Goal: Task Accomplishment & Management: Manage account settings

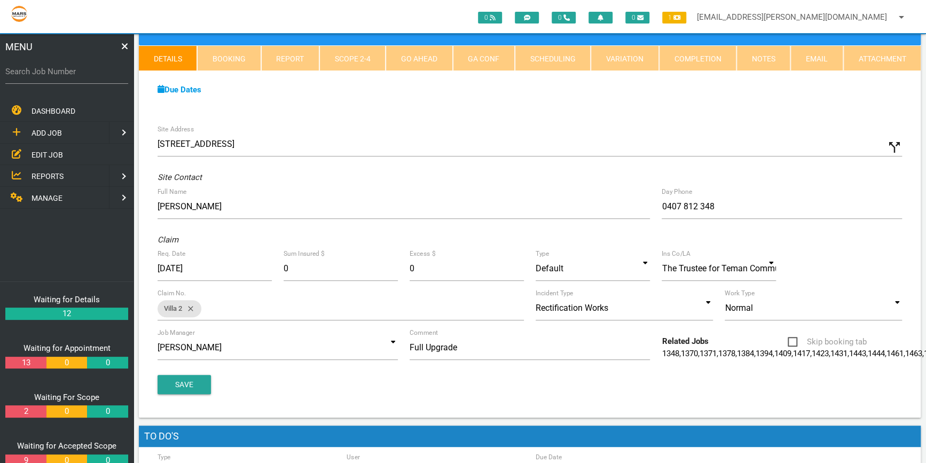
click at [20, 76] on label "Search Job Number" at bounding box center [66, 72] width 123 height 12
click at [20, 76] on input "Search Job Number" at bounding box center [66, 71] width 123 height 25
type input "1774"
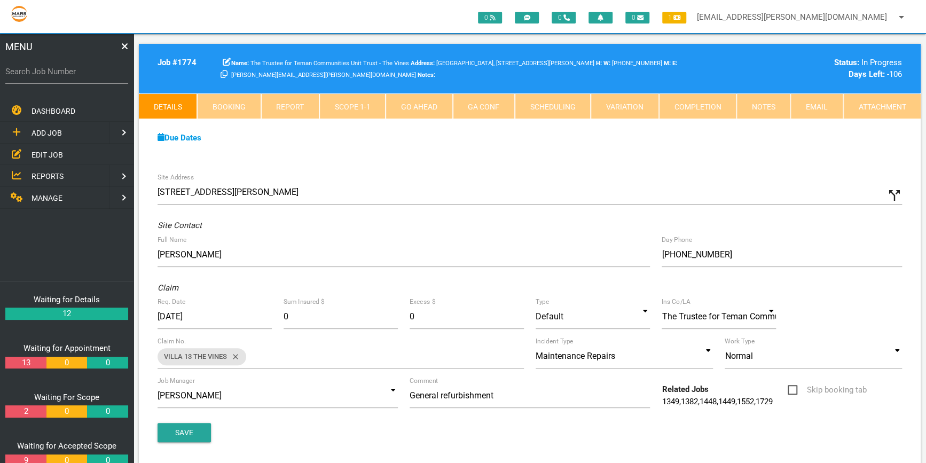
click at [357, 100] on link "Scope 1 - 1" at bounding box center [352, 106] width 66 height 26
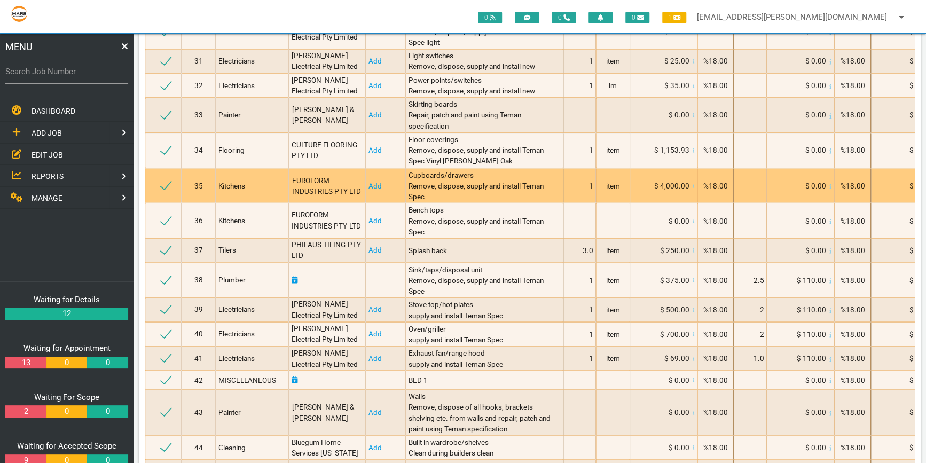
scroll to position [1116, 0]
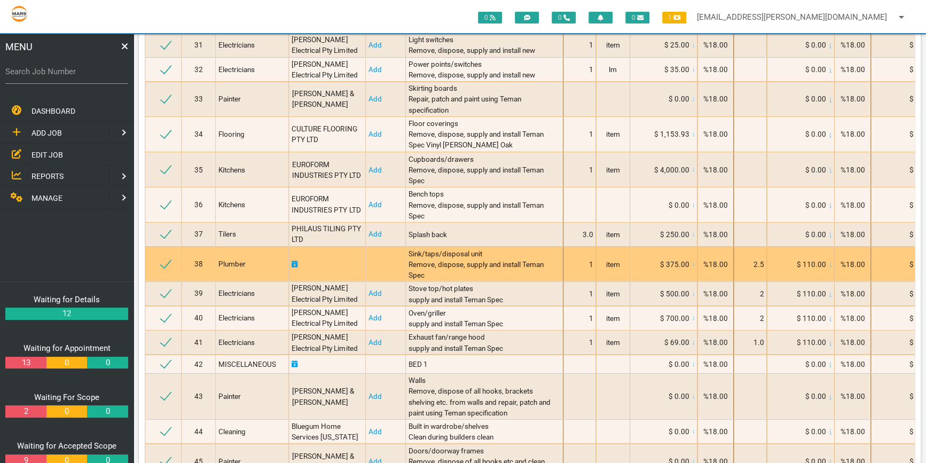
click at [317, 281] on td at bounding box center [327, 263] width 76 height 35
click at [236, 268] on span "Plumber" at bounding box center [231, 264] width 27 height 9
click at [273, 269] on div "Plumber" at bounding box center [252, 264] width 68 height 11
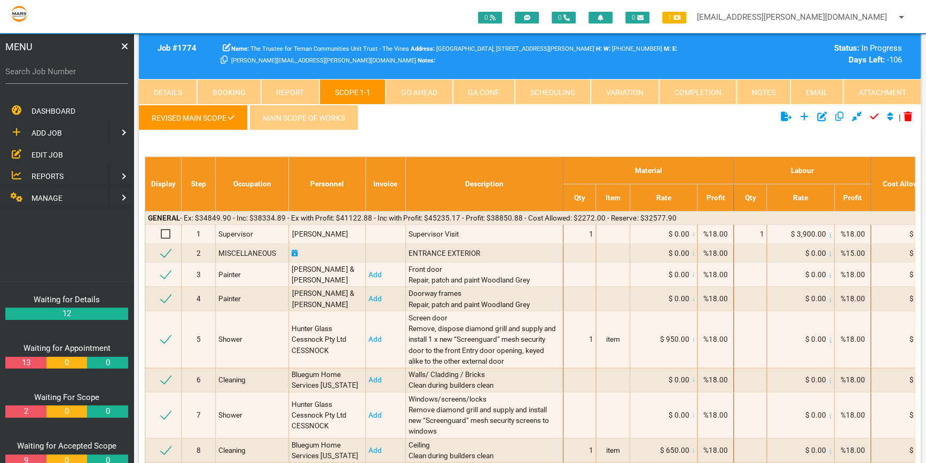
scroll to position [0, 0]
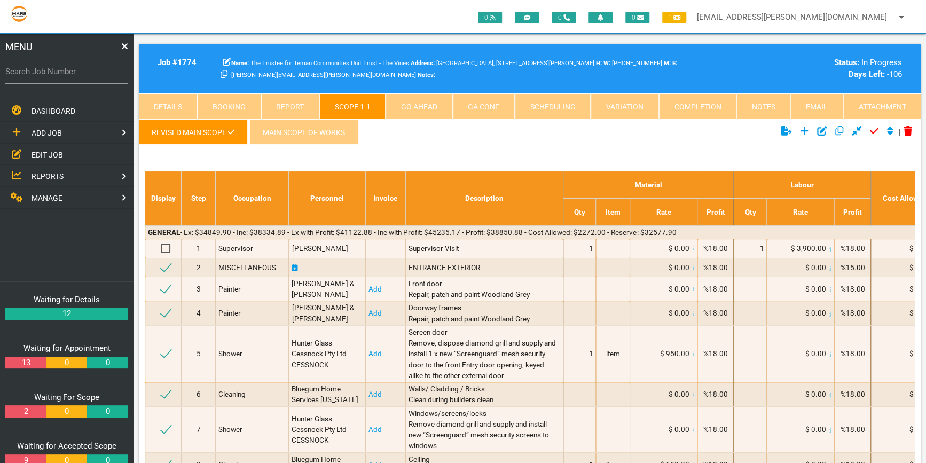
click at [553, 103] on link "Scheduling" at bounding box center [553, 106] width 76 height 26
select select "8"
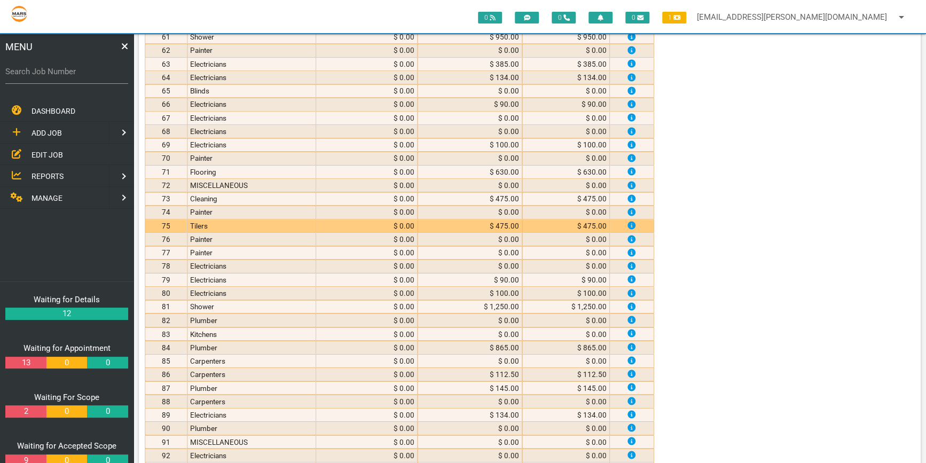
scroll to position [971, 0]
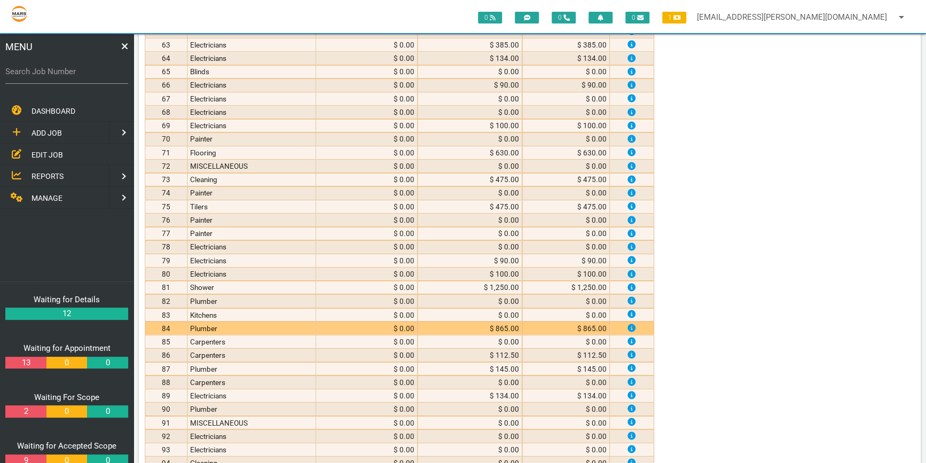
click at [291, 322] on td "Plumber" at bounding box center [251, 327] width 128 height 13
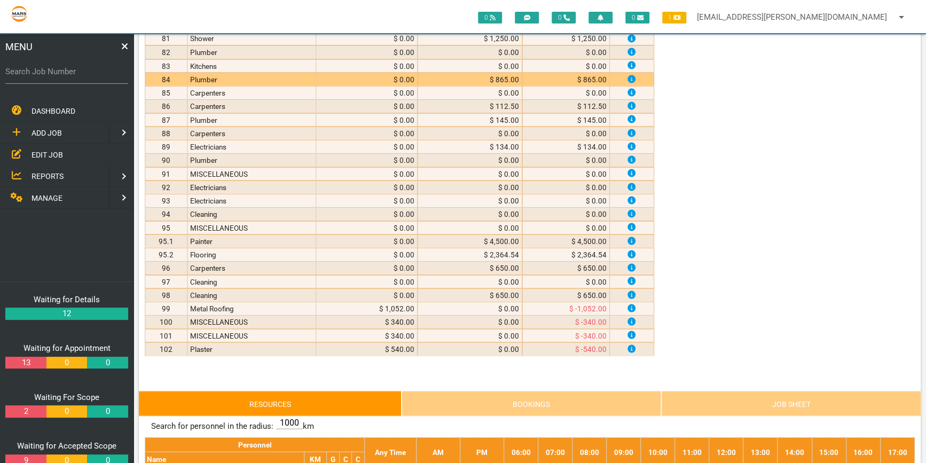
scroll to position [1408, 0]
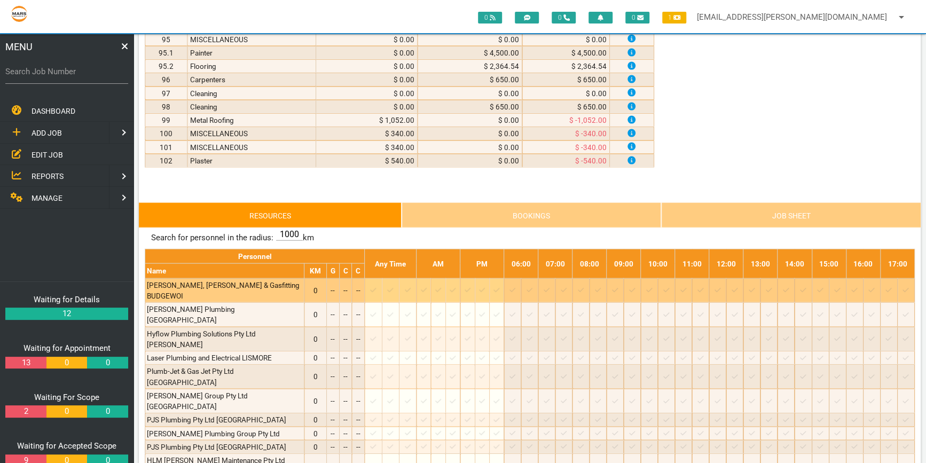
click at [429, 285] on div at bounding box center [423, 290] width 11 height 11
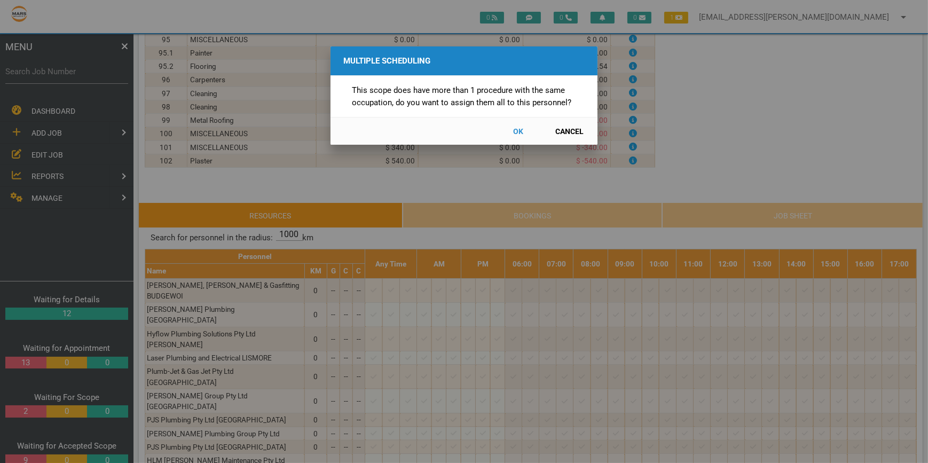
click at [523, 128] on button "OK" at bounding box center [518, 131] width 47 height 19
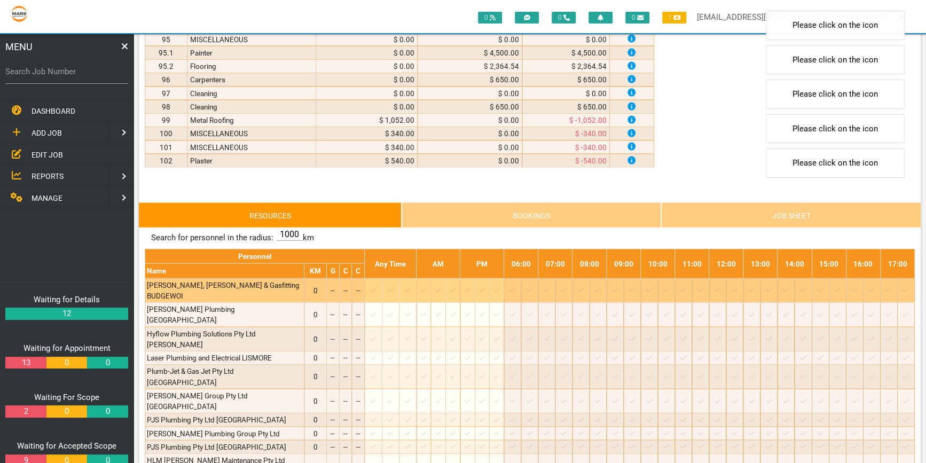
click at [429, 288] on td at bounding box center [424, 290] width 14 height 25
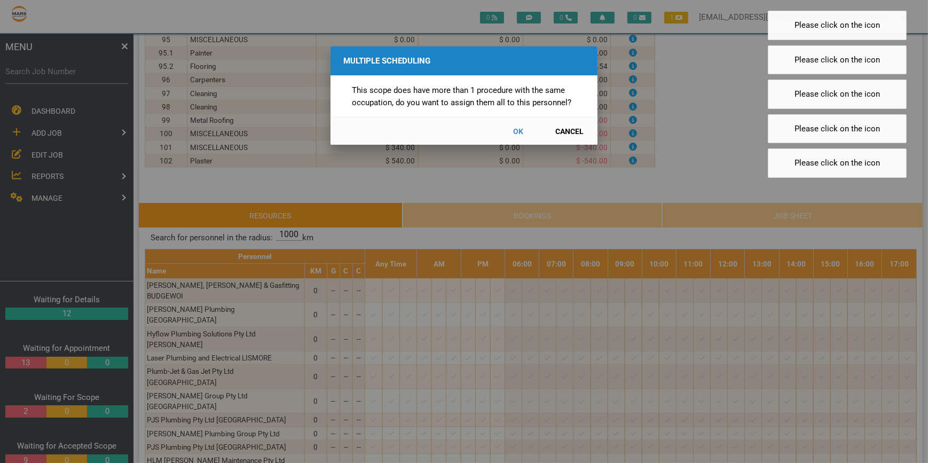
click at [434, 289] on div "Multiple Scheduling This scope does have more than 1 procedure with the same oc…" at bounding box center [464, 231] width 928 height 463
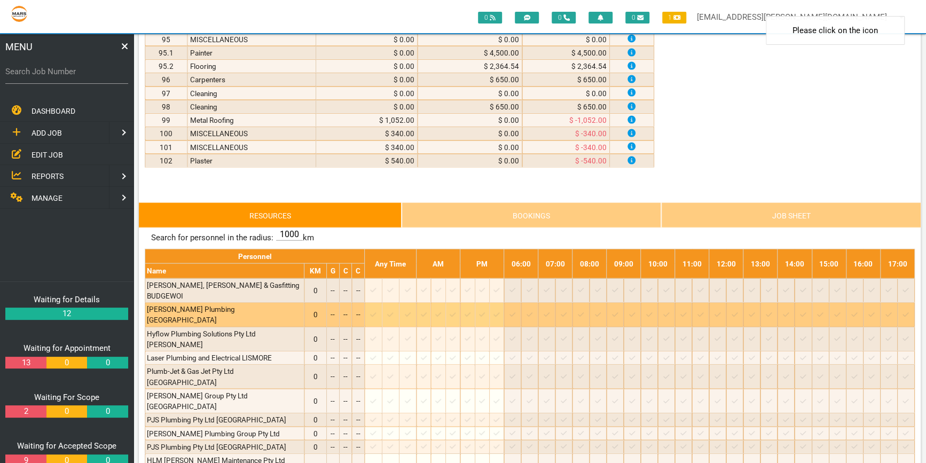
click at [427, 311] on icon at bounding box center [424, 314] width 6 height 7
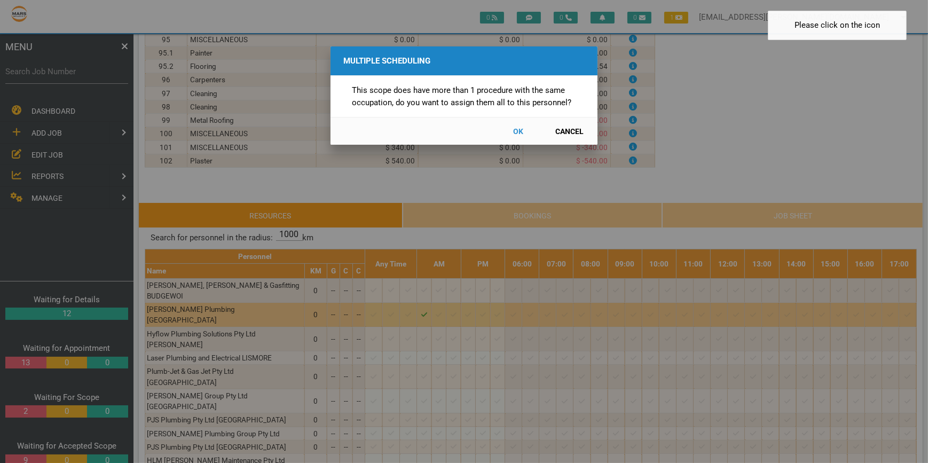
click at [515, 131] on button "OK" at bounding box center [518, 131] width 47 height 19
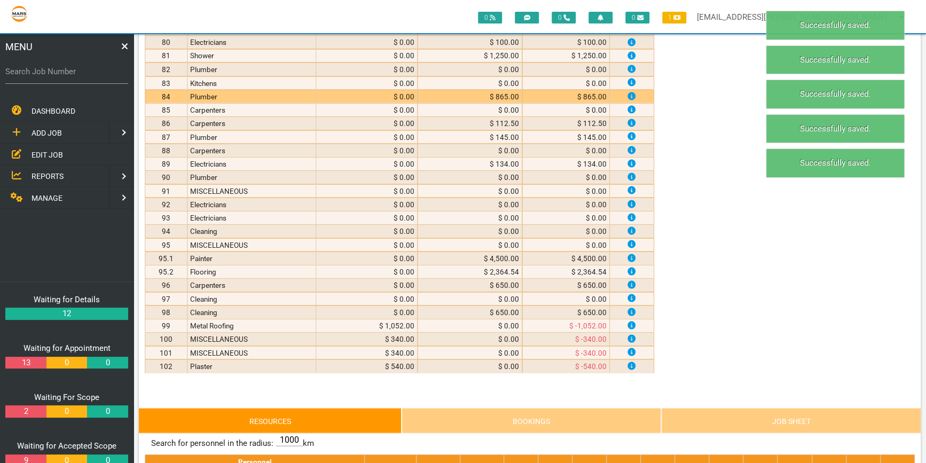
scroll to position [1262, 0]
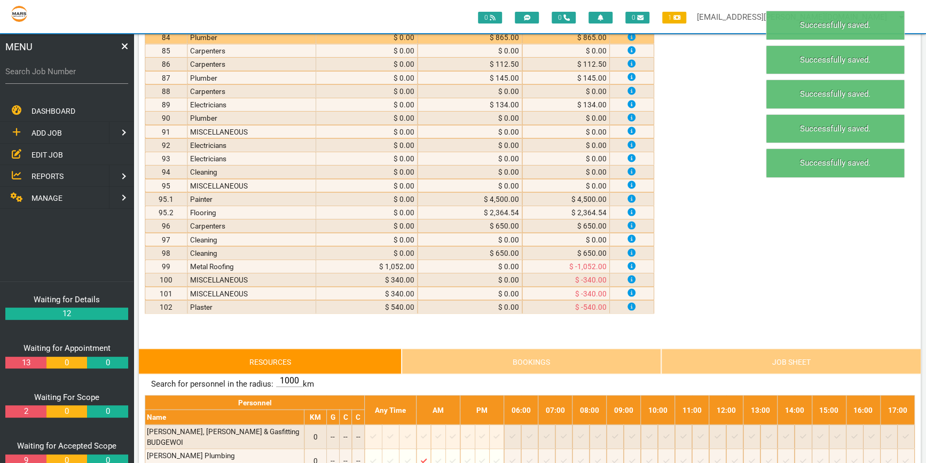
click at [799, 352] on link "Job Sheet" at bounding box center [791, 361] width 260 height 26
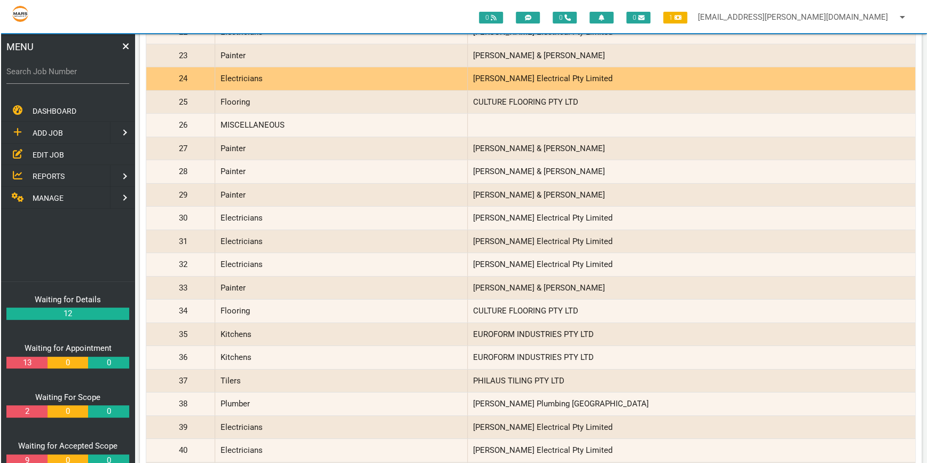
scroll to position [2185, 0]
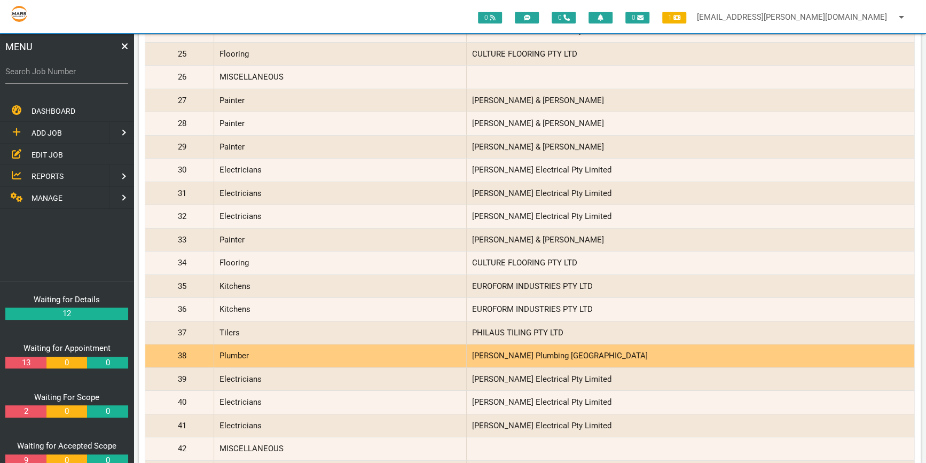
click at [283, 347] on div "Plumber" at bounding box center [340, 356] width 253 height 23
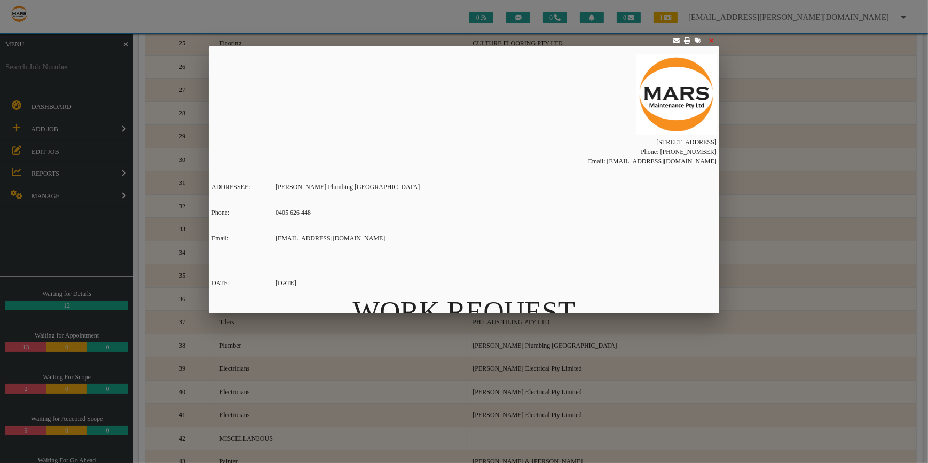
scroll to position [2203, 0]
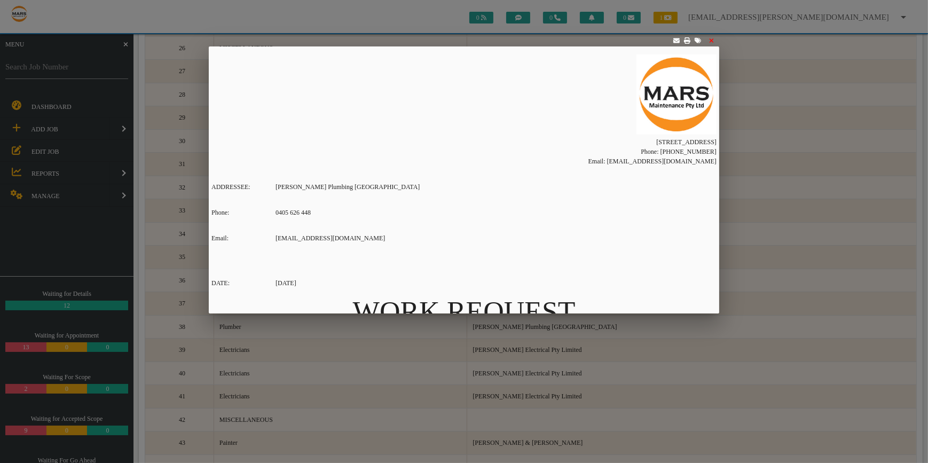
click at [714, 39] on icon at bounding box center [711, 40] width 5 height 6
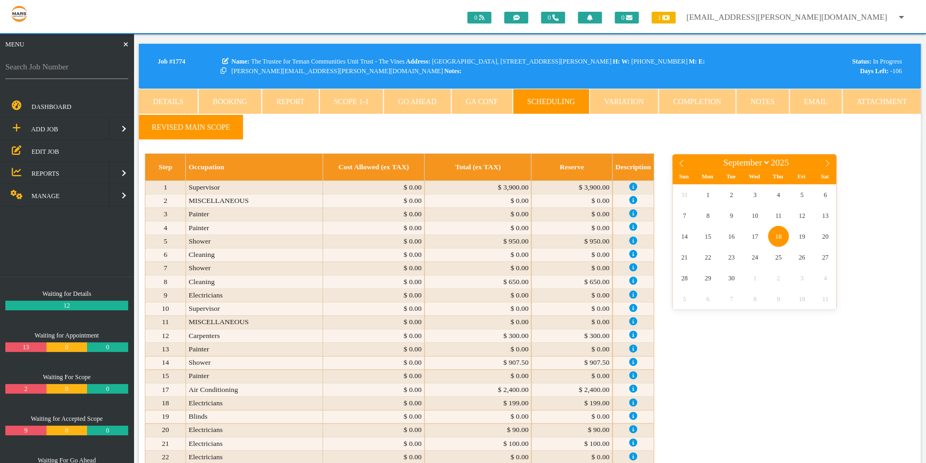
click at [457, 131] on ul "Revised Main scope" at bounding box center [530, 128] width 782 height 28
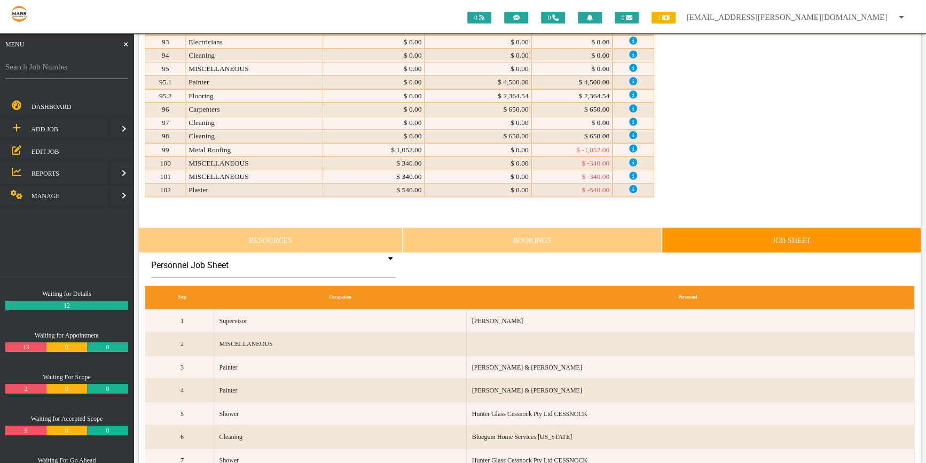
scroll to position [1554, 0]
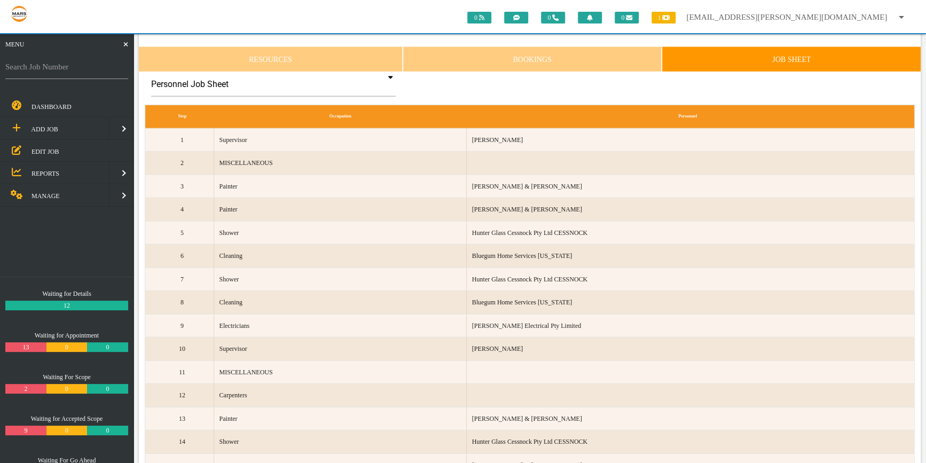
click at [320, 72] on link "Resources" at bounding box center [271, 59] width 264 height 26
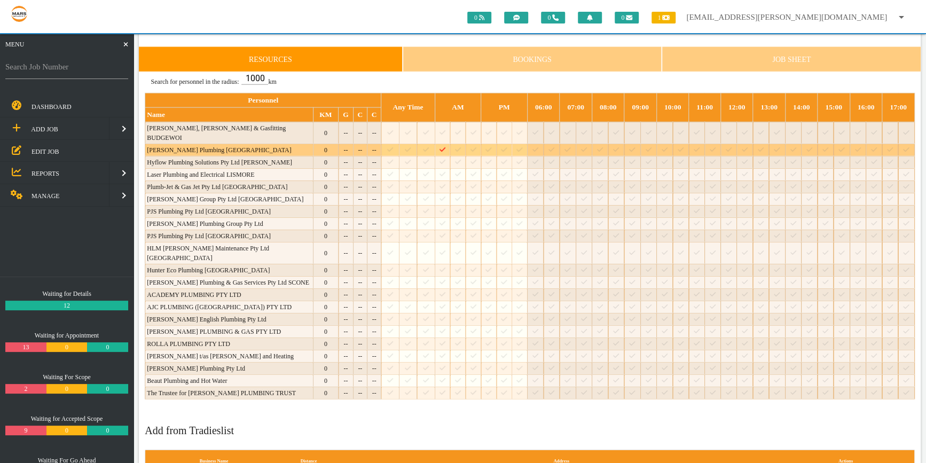
click at [440, 153] on icon "Job: 1774 Scope: Revised Main scope Suburb: Cessnock Customer: The Trustee for …" at bounding box center [443, 149] width 6 height 7
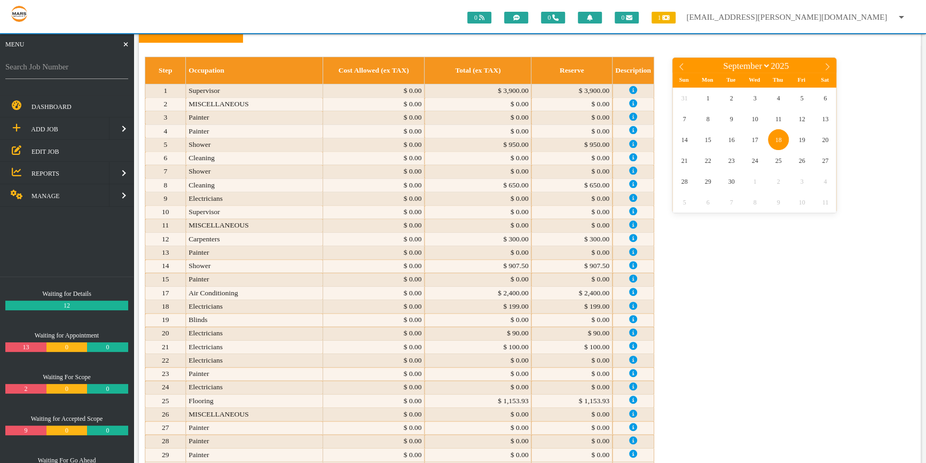
scroll to position [0, 0]
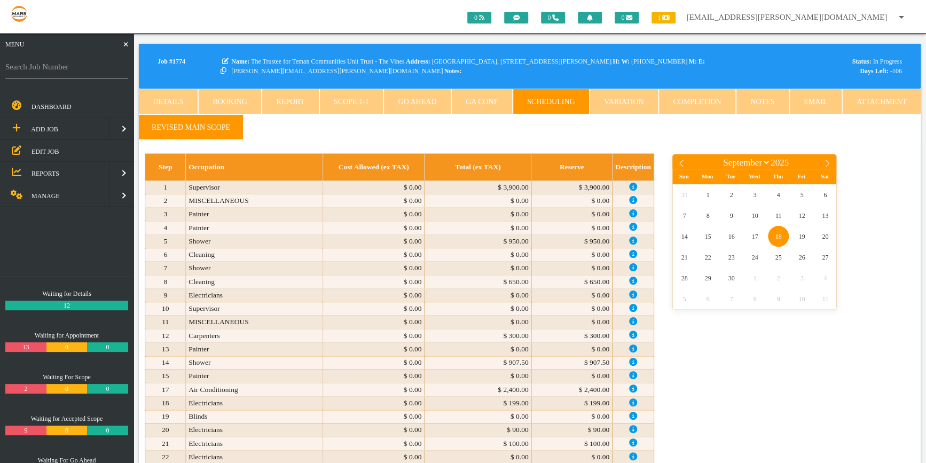
drag, startPoint x: 544, startPoint y: 107, endPoint x: 549, endPoint y: 97, distance: 11.2
click at [544, 107] on link "Scheduling" at bounding box center [551, 102] width 77 height 26
click at [356, 95] on link "Scope 1 - 1" at bounding box center [351, 102] width 64 height 26
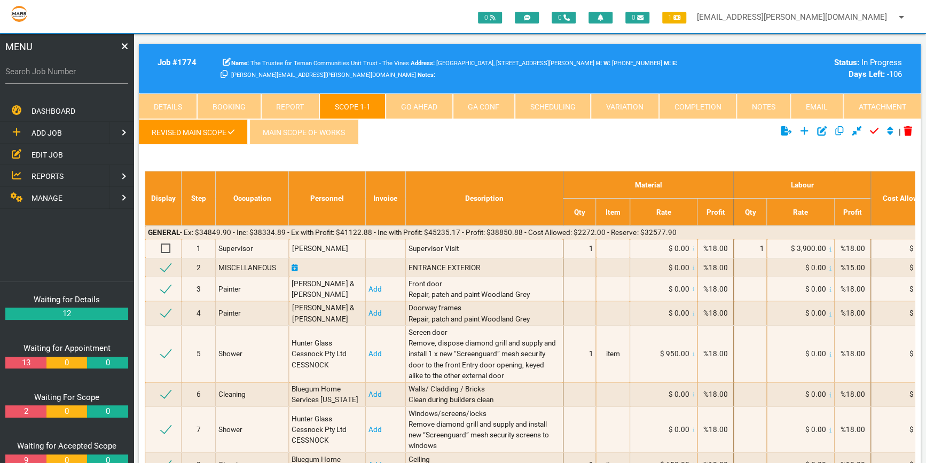
click at [311, 126] on link "MAIN SCOPE OF WORKS" at bounding box center [303, 132] width 109 height 26
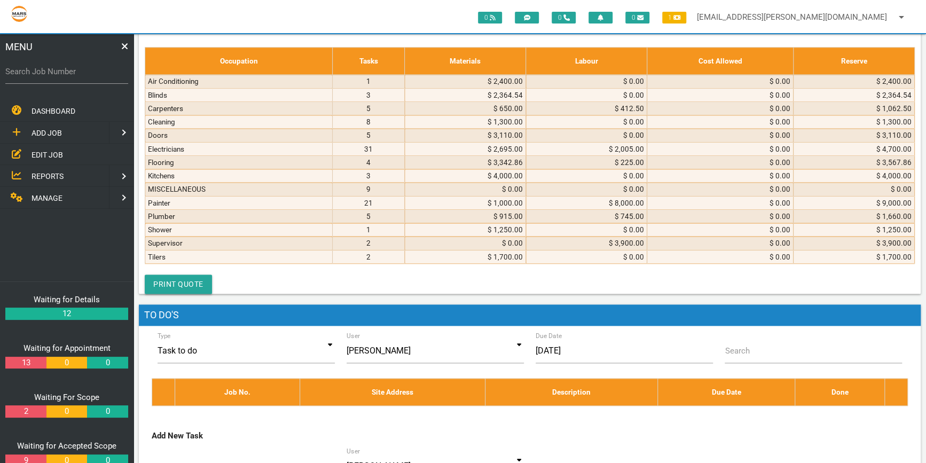
scroll to position [3253, 0]
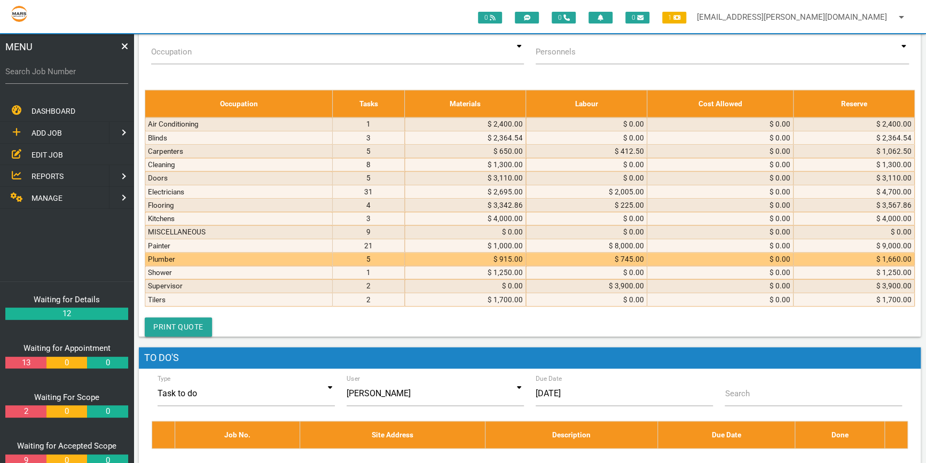
click at [248, 265] on td "Plumber" at bounding box center [238, 258] width 187 height 13
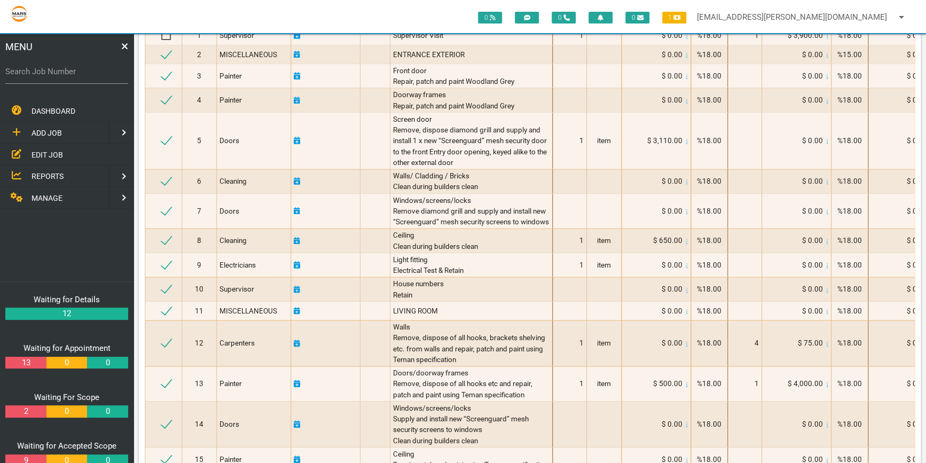
scroll to position [0, 0]
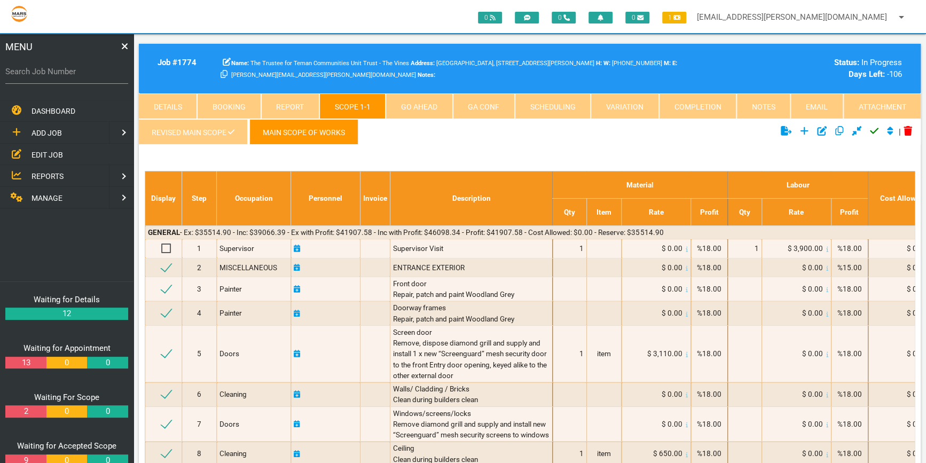
click at [422, 101] on link "Go Ahead" at bounding box center [419, 106] width 67 height 26
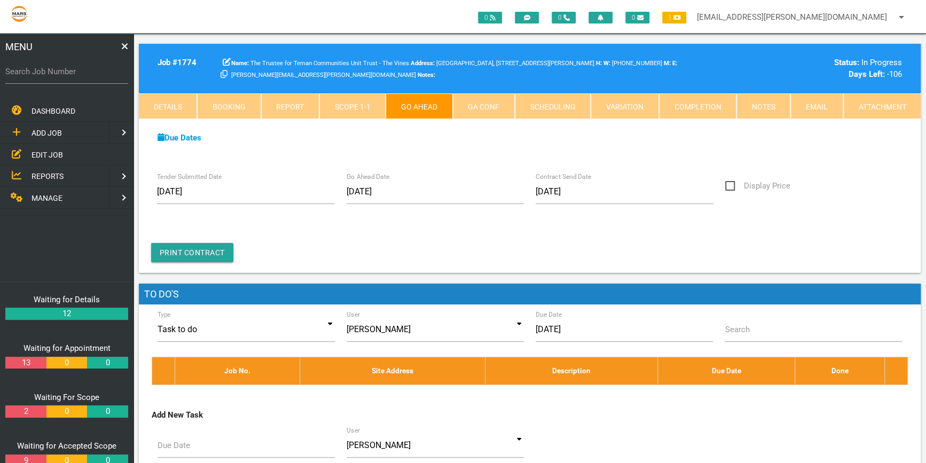
click at [563, 100] on link "Scheduling" at bounding box center [553, 106] width 76 height 26
select select "8"
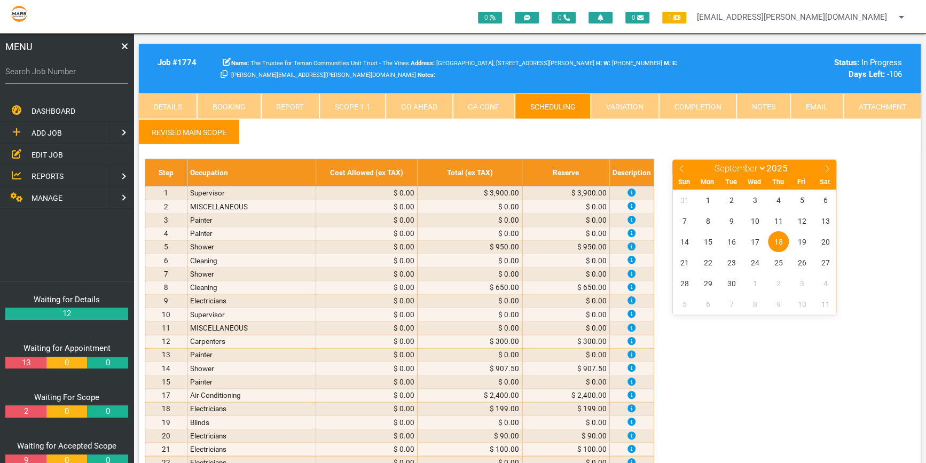
click at [206, 133] on link "Revised Main scope" at bounding box center [189, 132] width 100 height 26
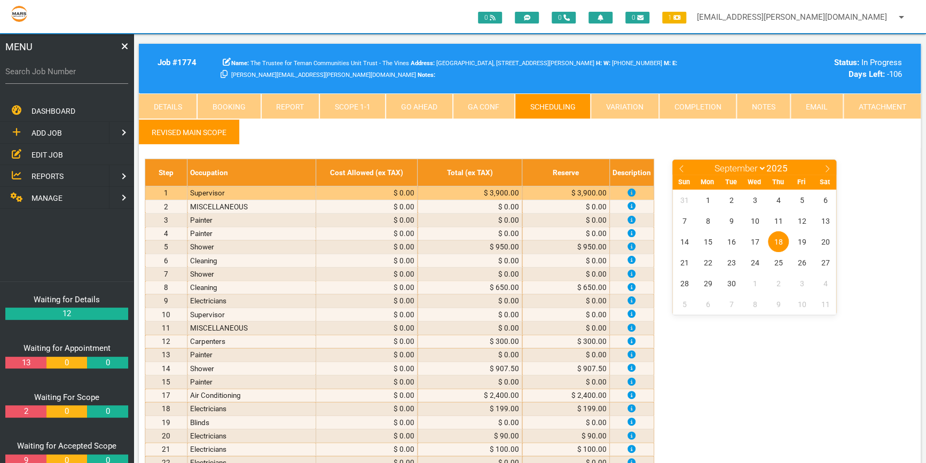
click at [443, 142] on ul "Revised Main scope" at bounding box center [530, 133] width 782 height 29
click at [367, 99] on link "Scope 1 - 1" at bounding box center [352, 106] width 66 height 26
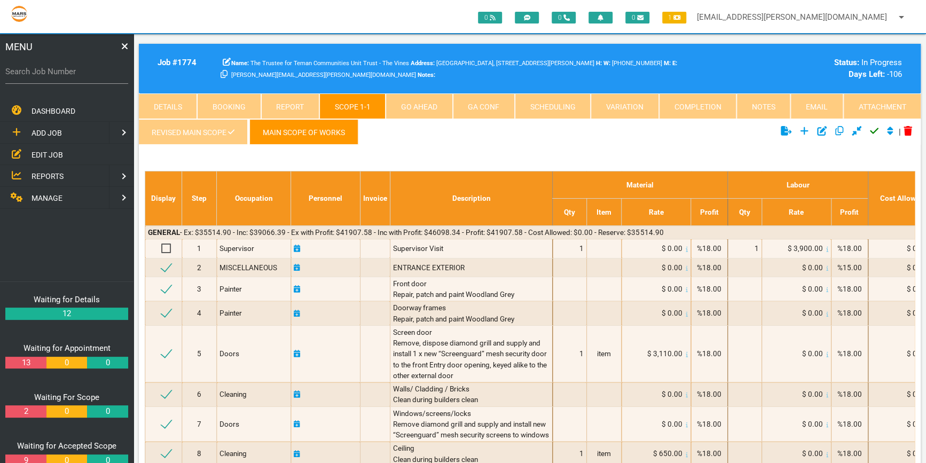
click at [546, 101] on link "Scheduling" at bounding box center [553, 106] width 76 height 26
select select "8"
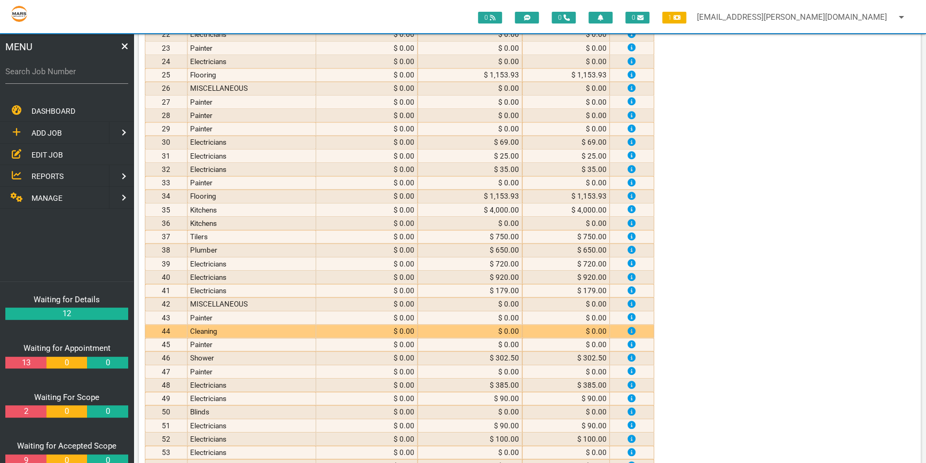
scroll to position [437, 0]
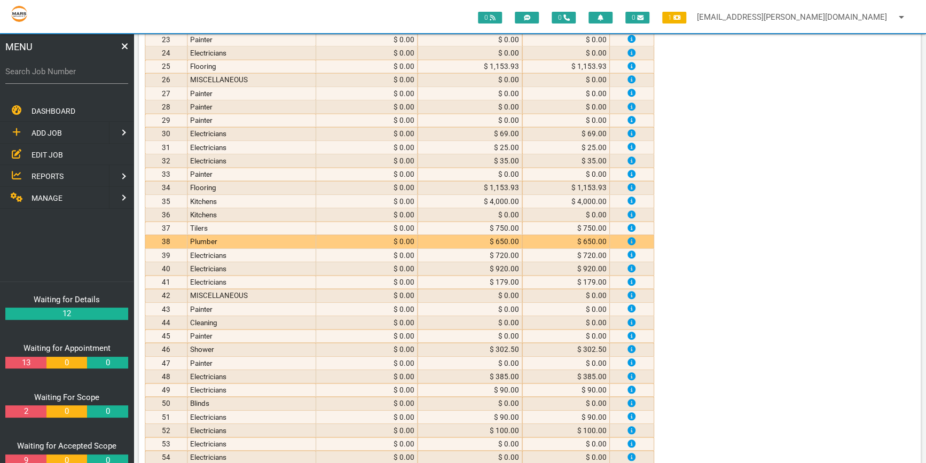
click at [241, 235] on td "Plumber" at bounding box center [251, 241] width 128 height 13
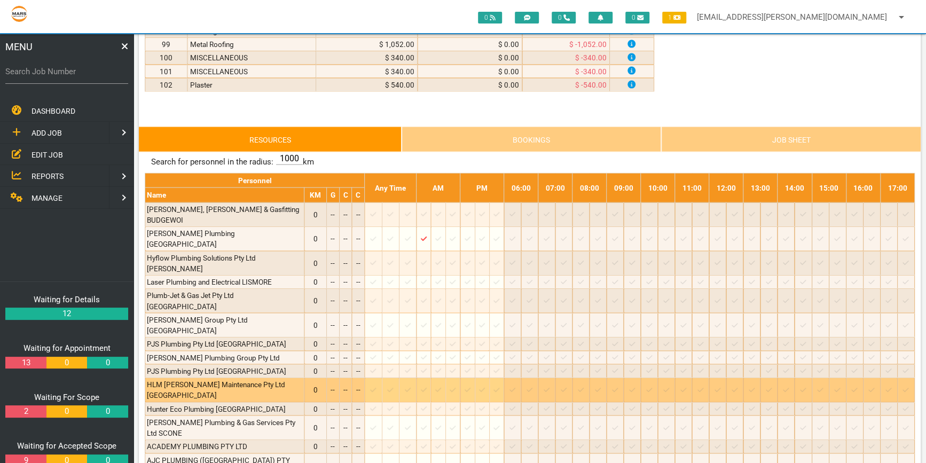
scroll to position [1457, 0]
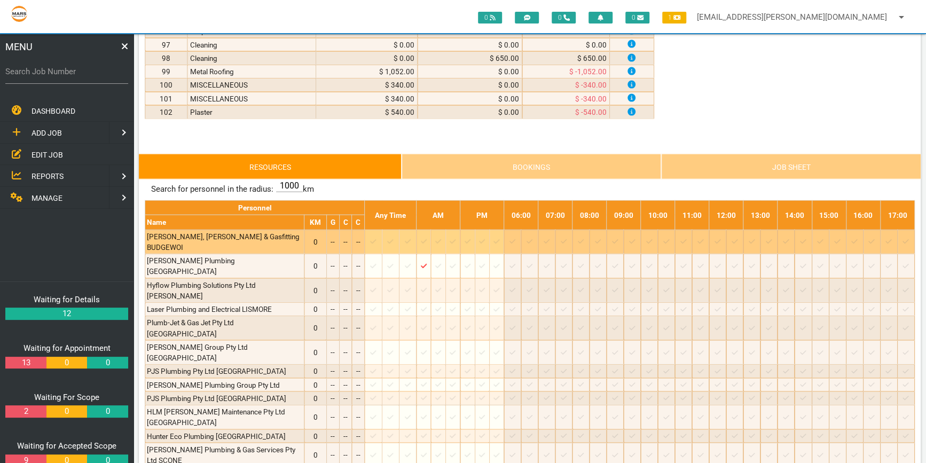
click at [431, 230] on td at bounding box center [424, 242] width 14 height 25
click at [427, 240] on icon at bounding box center [424, 242] width 6 height 4
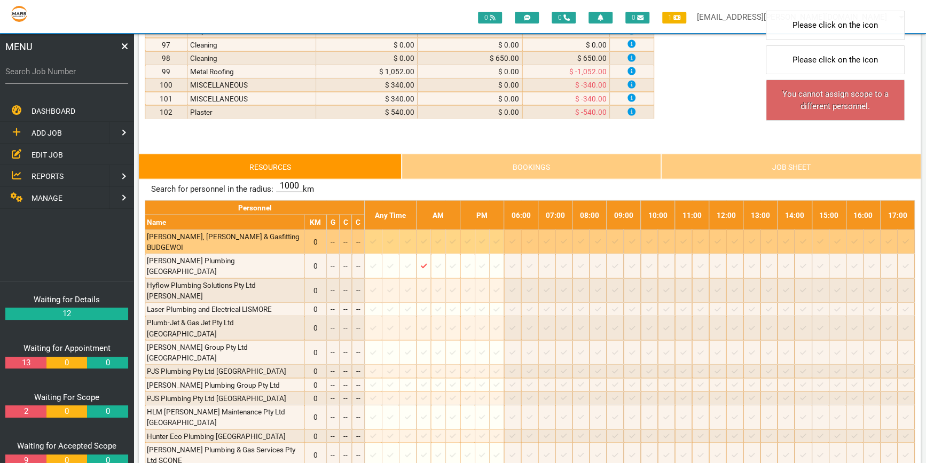
click at [427, 238] on icon at bounding box center [424, 241] width 6 height 7
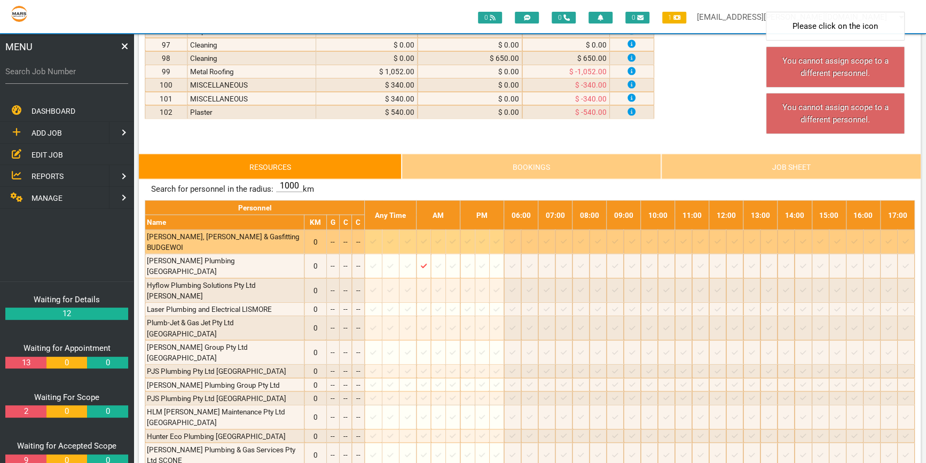
click at [443, 237] on div at bounding box center [438, 242] width 11 height 11
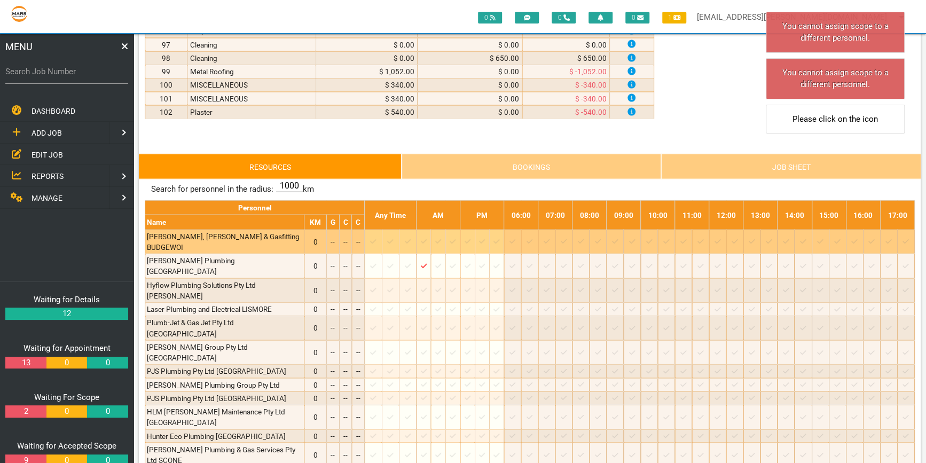
click at [443, 238] on div at bounding box center [438, 242] width 11 height 11
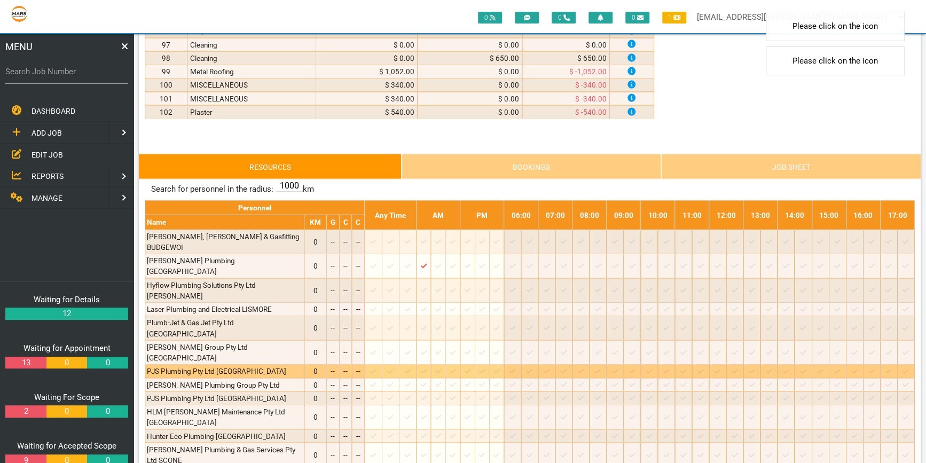
click at [429, 366] on div at bounding box center [423, 371] width 11 height 11
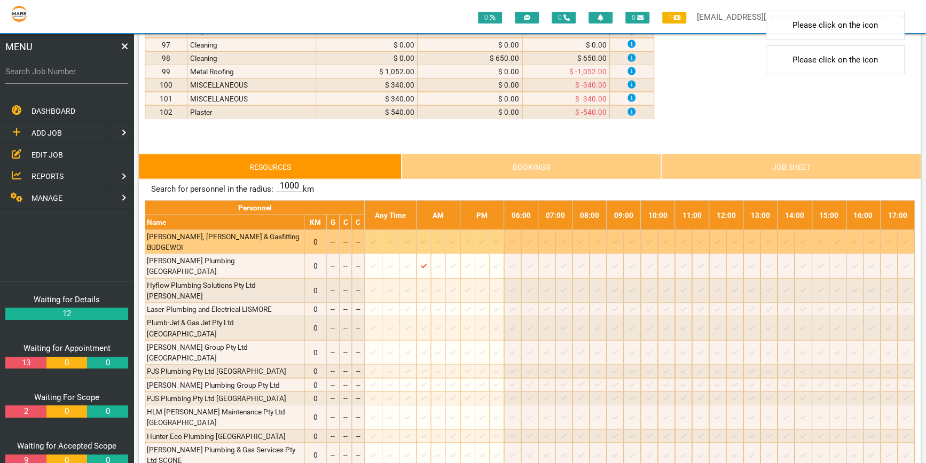
click at [485, 238] on icon at bounding box center [482, 241] width 6 height 7
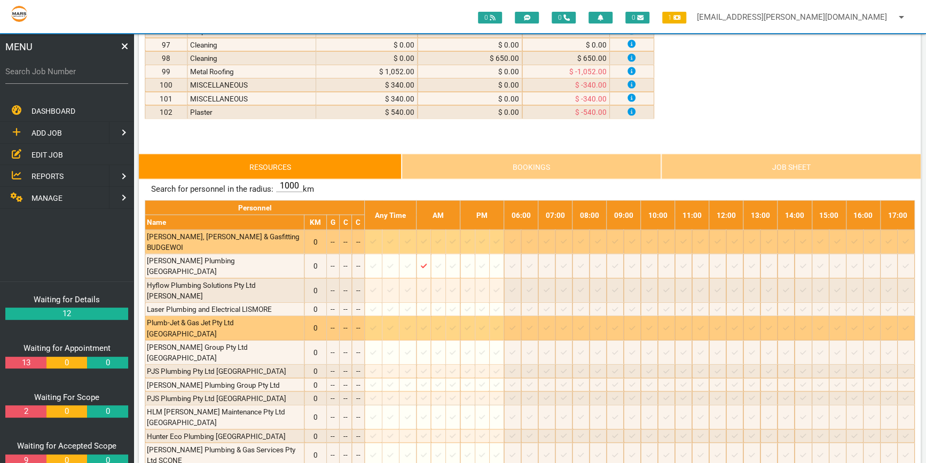
drag, startPoint x: 431, startPoint y: 250, endPoint x: 657, endPoint y: 292, distance: 230.4
click at [652, 325] on icon at bounding box center [649, 328] width 6 height 7
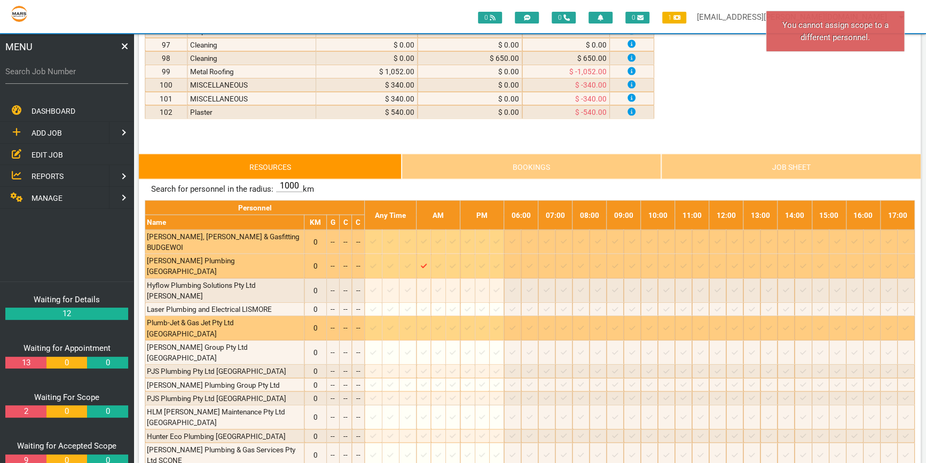
click at [427, 263] on icon "Job: 1774 Scope: Revised Main scope Suburb: Cessnock Customer: The Trustee for …" at bounding box center [424, 266] width 6 height 7
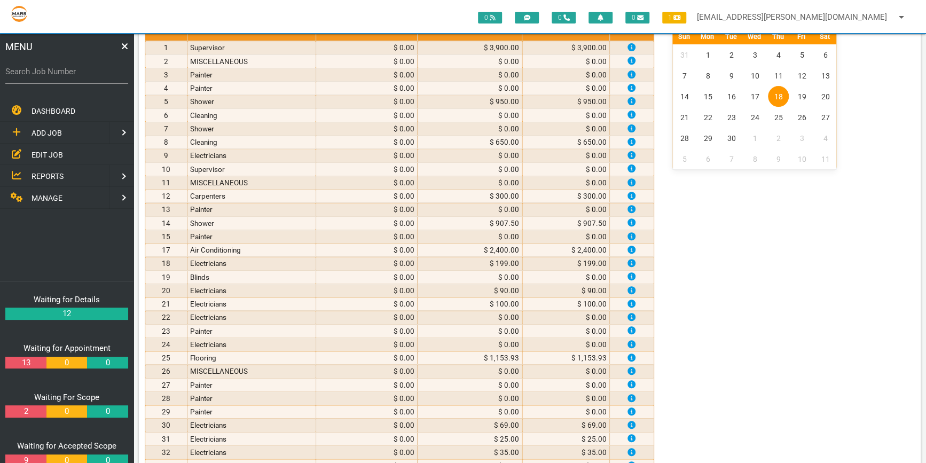
scroll to position [0, 0]
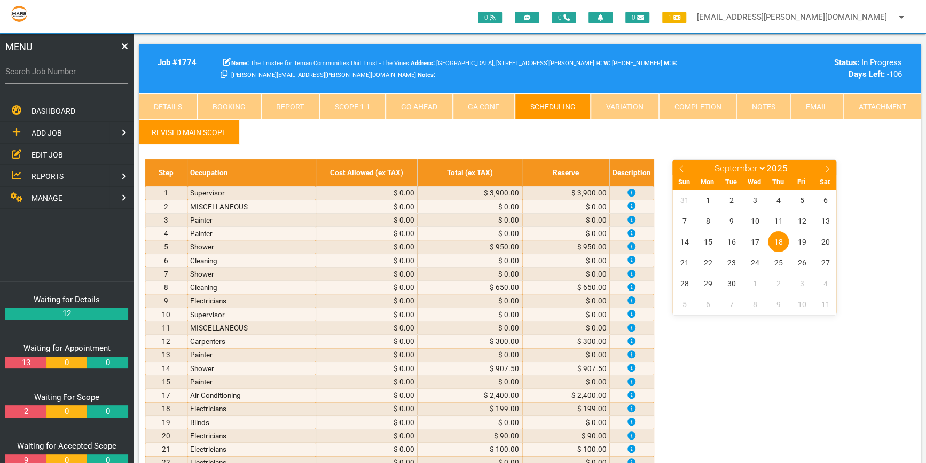
click at [357, 103] on link "Scope 1 - 1" at bounding box center [352, 106] width 66 height 26
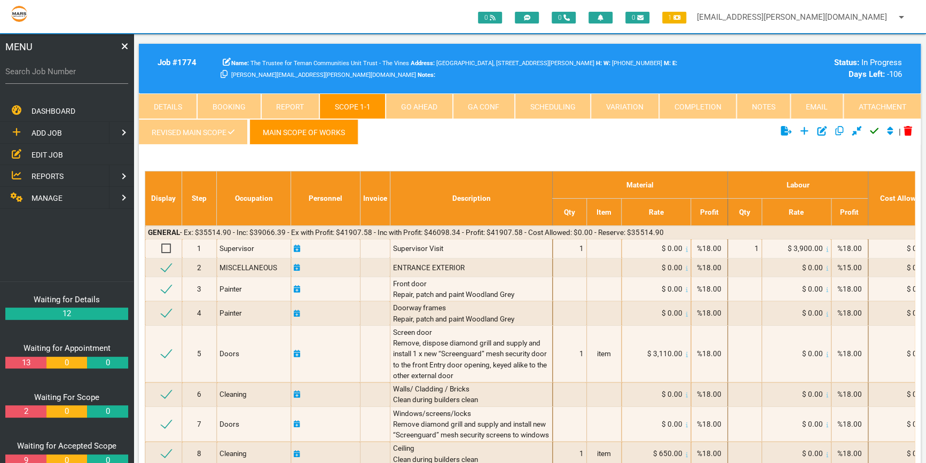
click at [299, 130] on link "MAIN SCOPE OF WORKS" at bounding box center [303, 132] width 109 height 26
click at [186, 128] on link "Revised Main scope" at bounding box center [193, 132] width 108 height 26
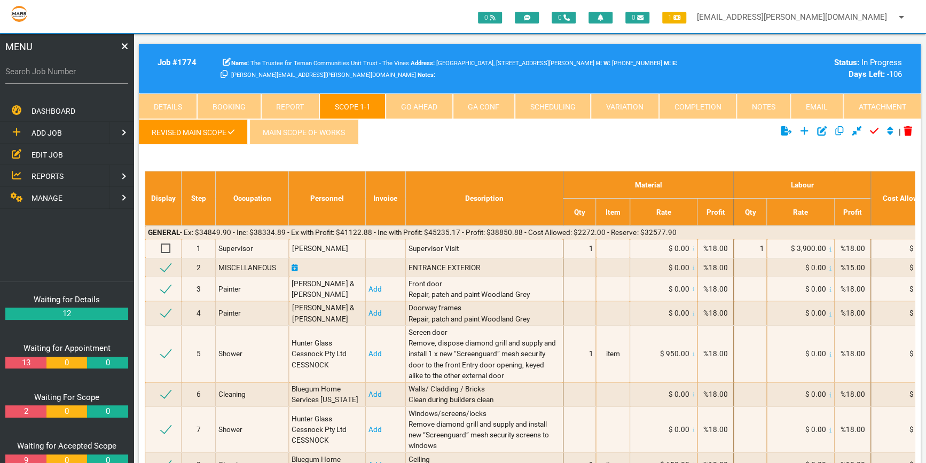
click at [550, 104] on link "Scheduling" at bounding box center [553, 106] width 76 height 26
select select "8"
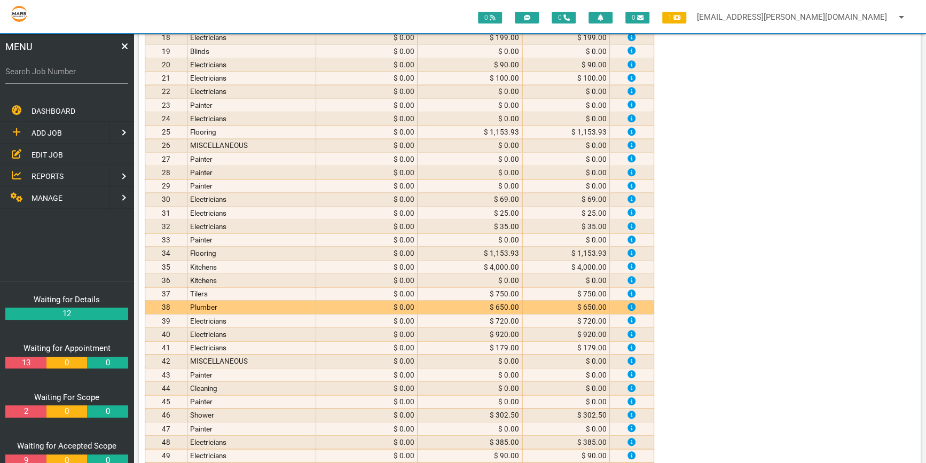
scroll to position [388, 0]
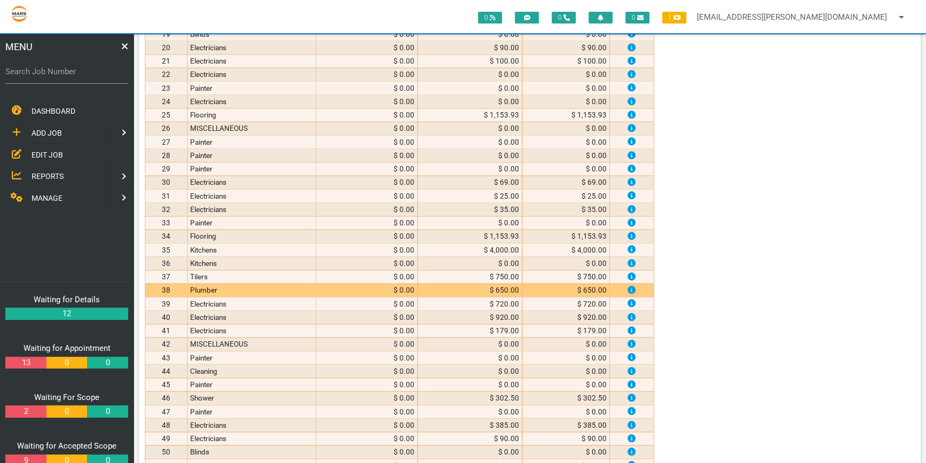
click at [244, 286] on td "Plumber" at bounding box center [251, 290] width 128 height 13
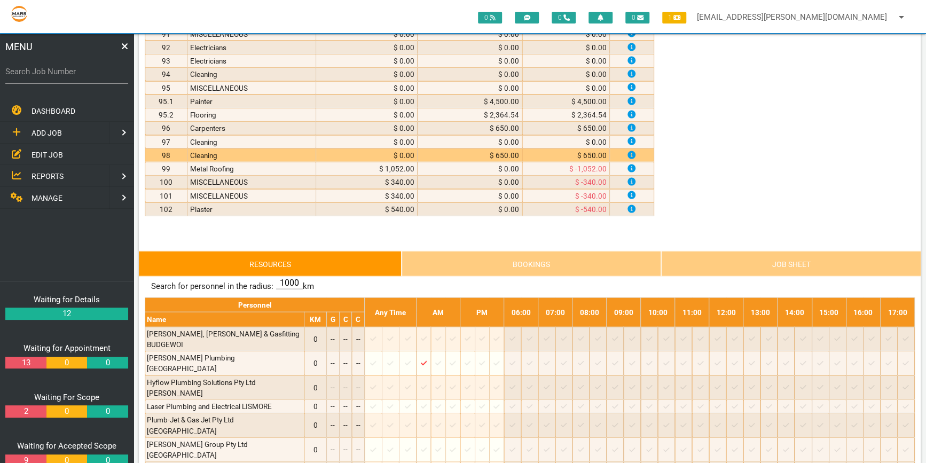
scroll to position [1408, 0]
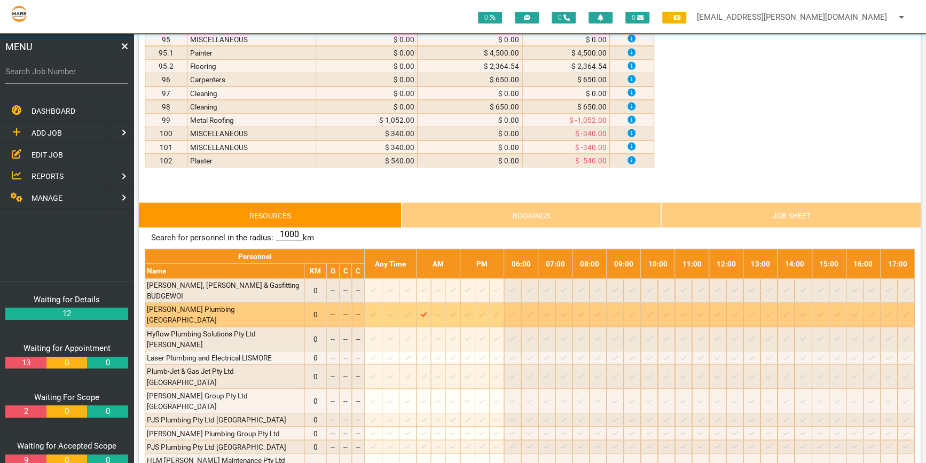
click at [427, 311] on icon "Job: 1774 Scope: Revised Main scope Suburb: Cessnock Customer: The Trustee for …" at bounding box center [424, 314] width 6 height 7
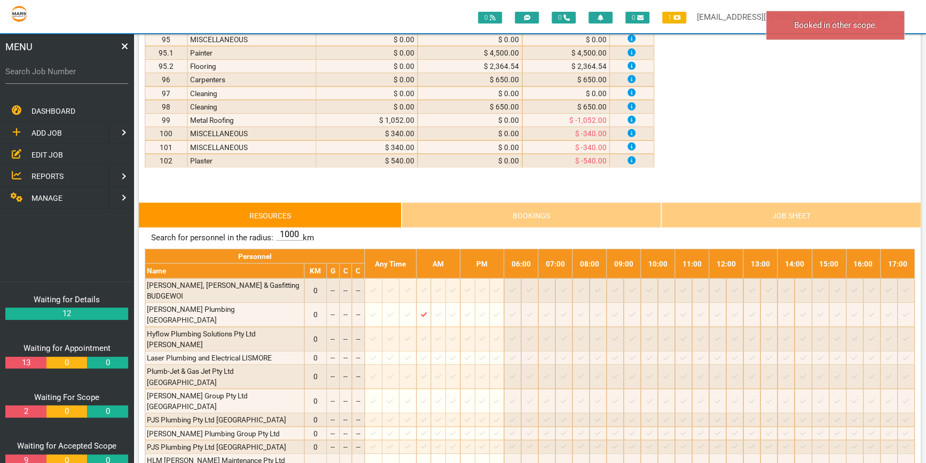
click at [517, 205] on link "Bookings" at bounding box center [531, 215] width 259 height 26
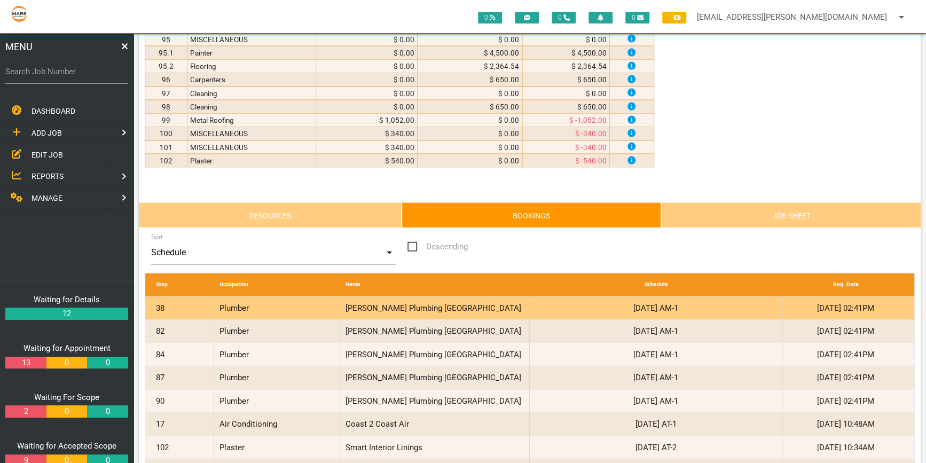
click at [408, 299] on div "[PERSON_NAME] Plumbing [GEOGRAPHIC_DATA]" at bounding box center [435, 308] width 190 height 23
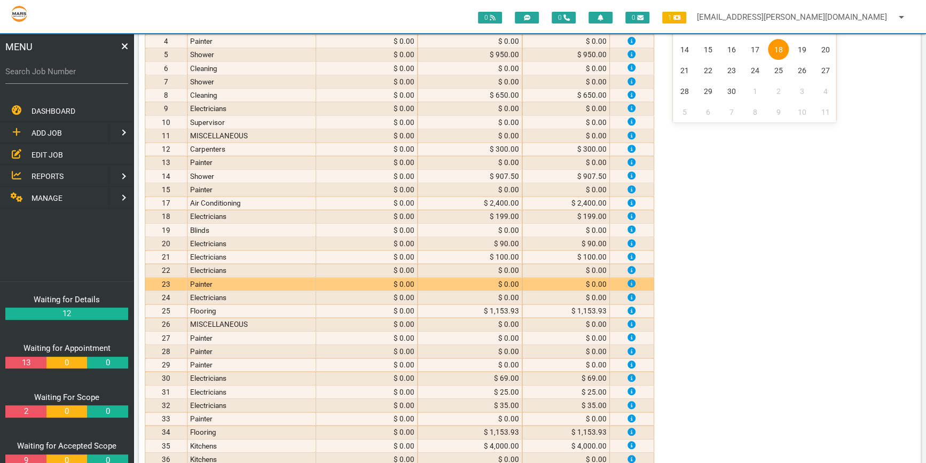
scroll to position [0, 0]
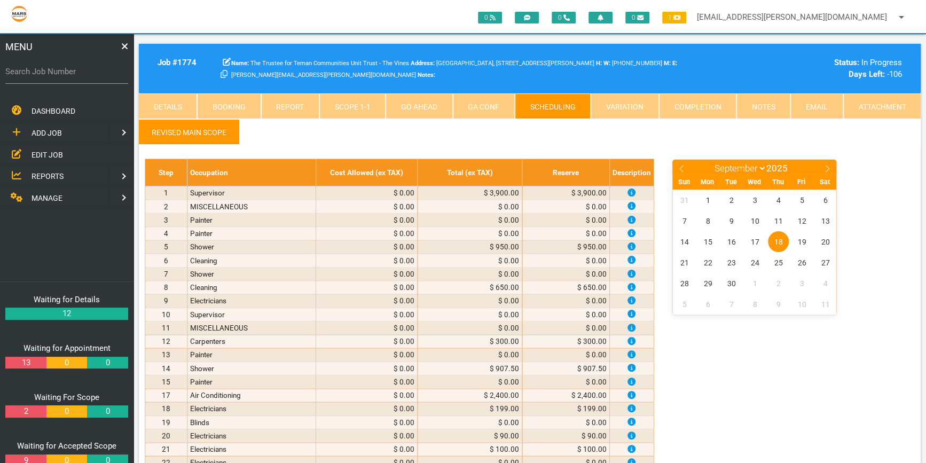
click at [408, 142] on ul "Revised Main scope" at bounding box center [530, 133] width 782 height 29
click at [351, 107] on link "Scope 1 - 1" at bounding box center [352, 106] width 66 height 26
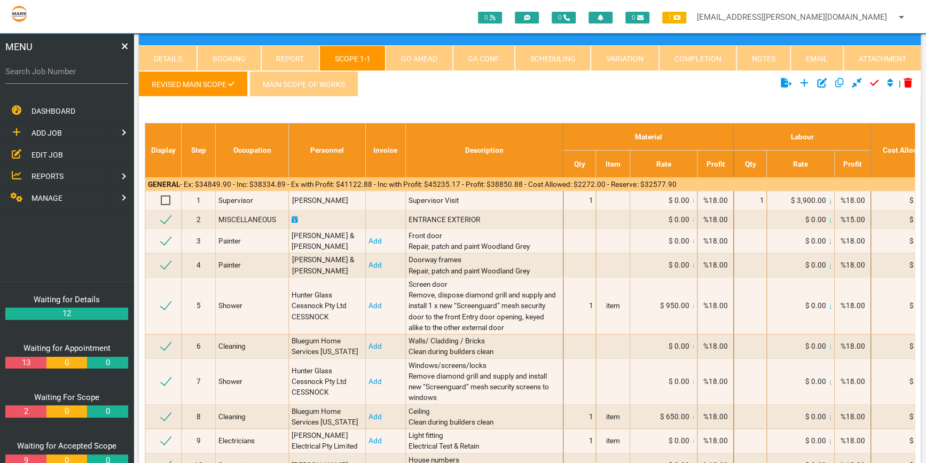
scroll to position [48, 0]
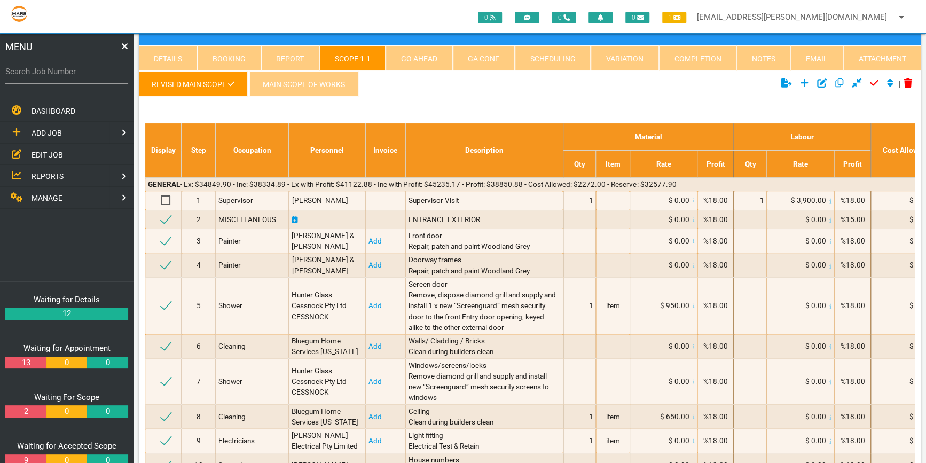
click at [557, 54] on link "Scheduling" at bounding box center [553, 58] width 76 height 26
select select "8"
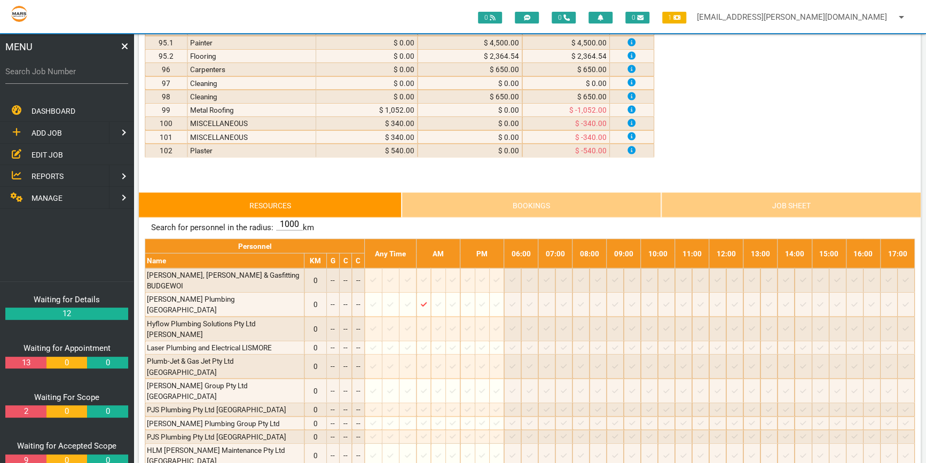
scroll to position [1505, 0]
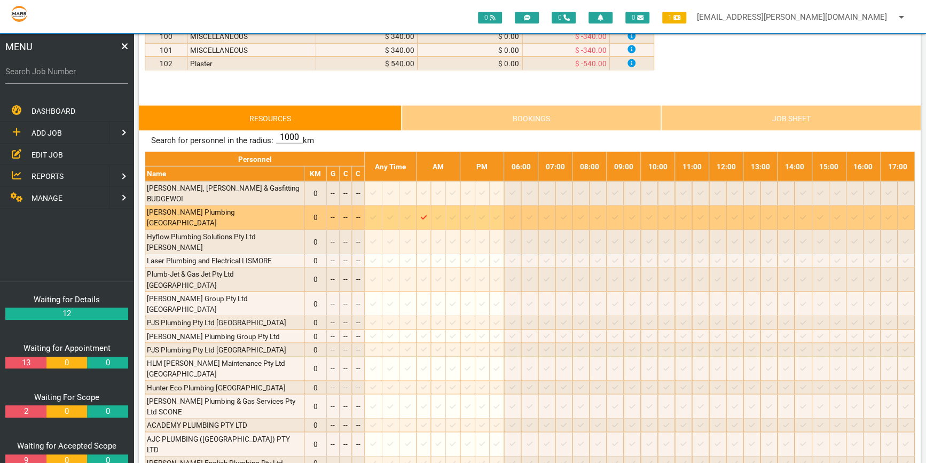
click at [427, 214] on icon "Job: 1774 Scope: Revised Main scope Suburb: Cessnock Customer: The Trustee for …" at bounding box center [424, 217] width 6 height 7
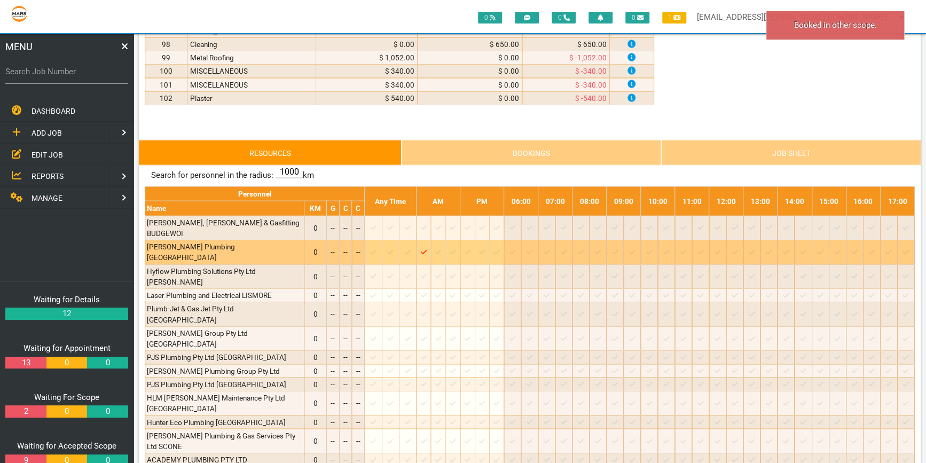
scroll to position [1457, 0]
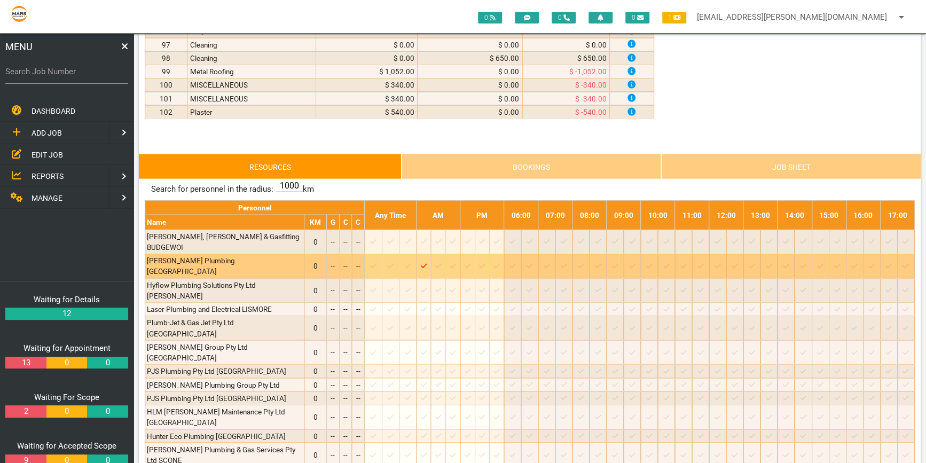
click at [431, 254] on td "Job: 1774 Scope: Revised Main scope Suburb: Cessnock Customer: The Trustee for …" at bounding box center [424, 266] width 14 height 25
click at [429, 261] on div "Job: 1774 Scope: Revised Main scope Suburb: Cessnock Customer: The Trustee for …" at bounding box center [423, 266] width 11 height 11
click at [431, 254] on td "Job: 1774 Scope: Revised Main scope Suburb: Cessnock Customer: The Trustee for …" at bounding box center [424, 266] width 14 height 25
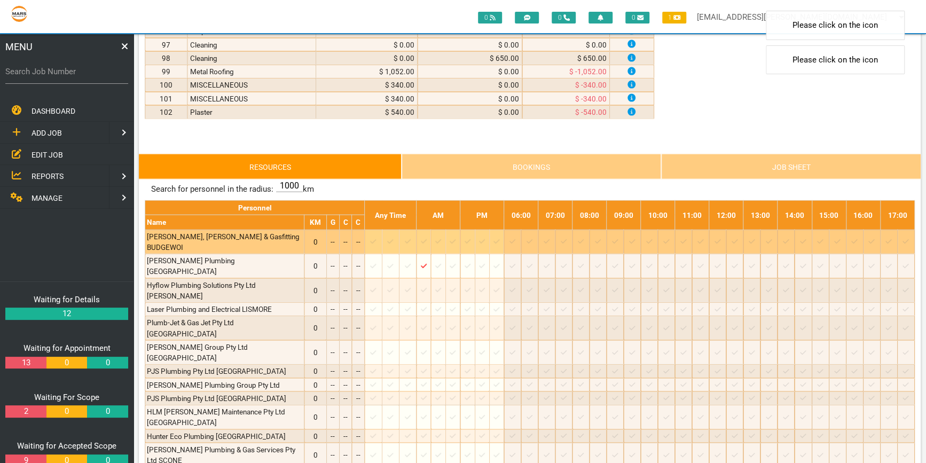
click at [431, 241] on td at bounding box center [424, 242] width 14 height 25
click at [429, 245] on td at bounding box center [424, 242] width 14 height 25
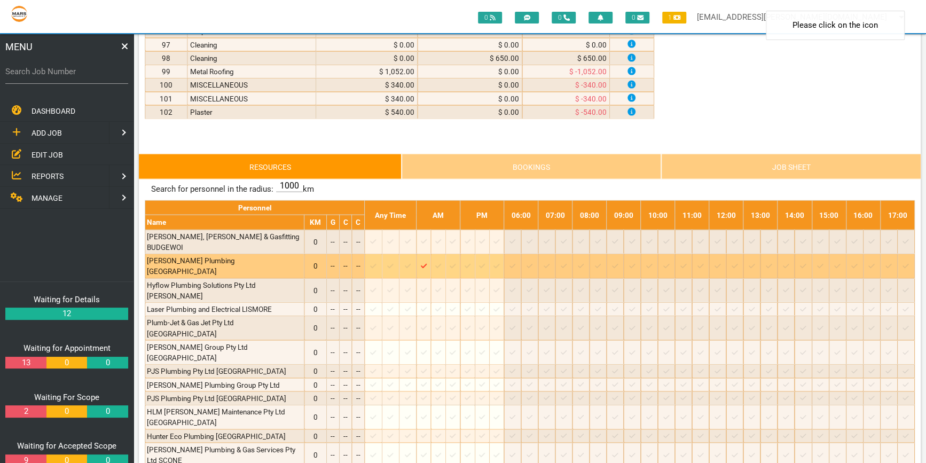
click at [429, 261] on div "Job: 1774 Scope: Revised Main scope Suburb: Cessnock Customer: The Trustee for …" at bounding box center [423, 266] width 11 height 11
click at [427, 263] on icon "Job: 1774 Scope: Revised Main scope Suburb: Cessnock Customer: The Trustee for …" at bounding box center [424, 266] width 6 height 7
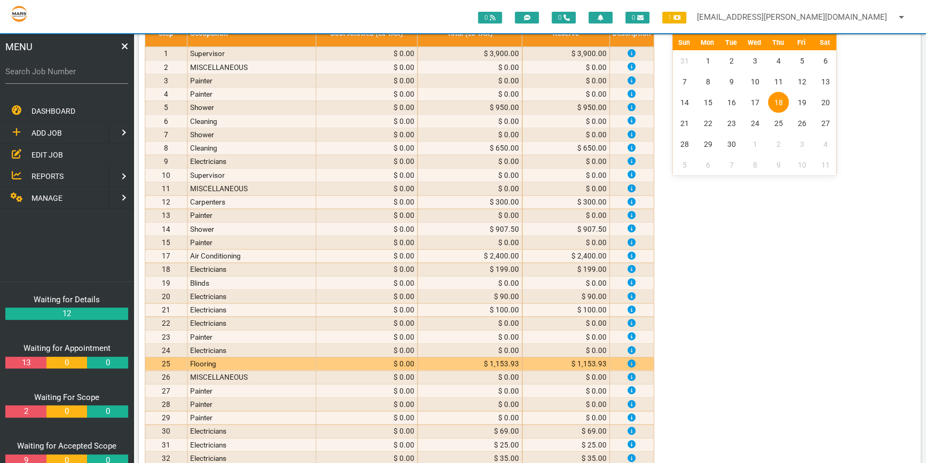
scroll to position [0, 0]
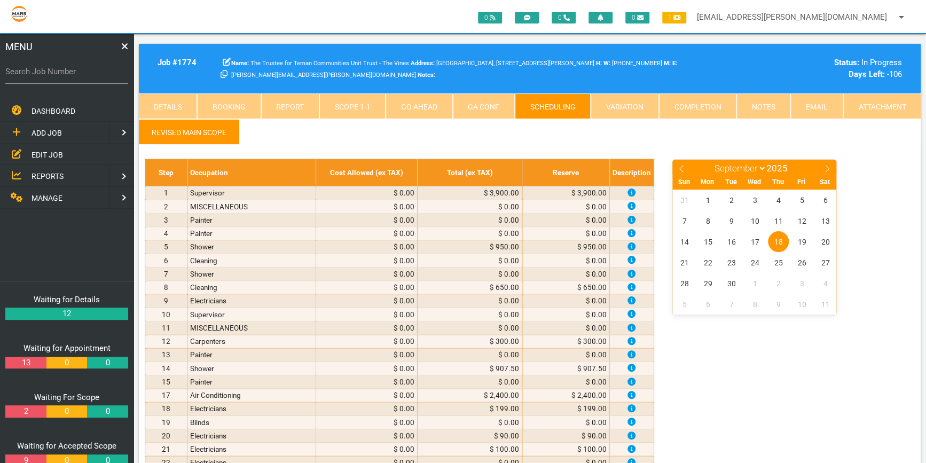
click at [351, 105] on link "Scope 1 - 1" at bounding box center [352, 106] width 66 height 26
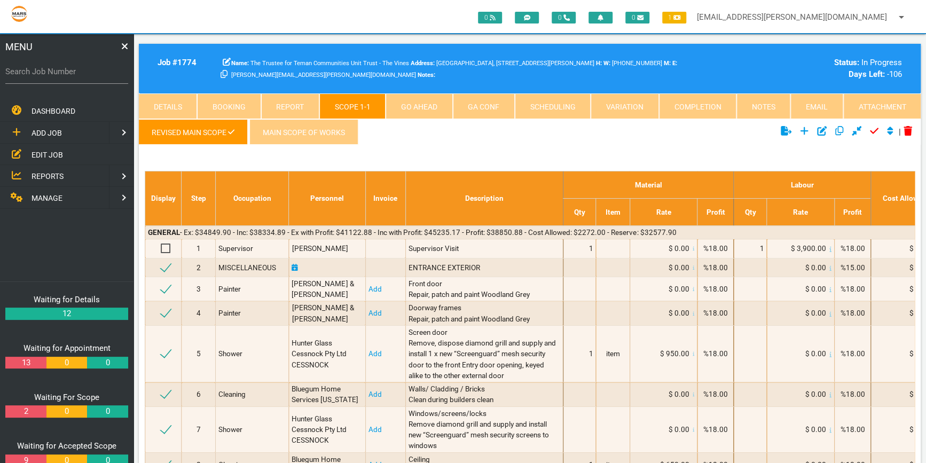
click at [315, 128] on link "MAIN SCOPE OF WORKS" at bounding box center [303, 132] width 109 height 26
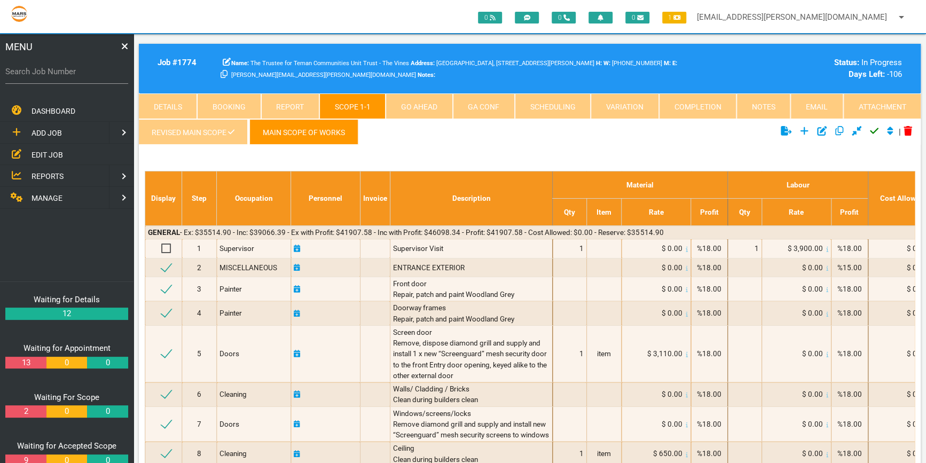
click at [561, 101] on link "Scheduling" at bounding box center [553, 106] width 76 height 26
select select "8"
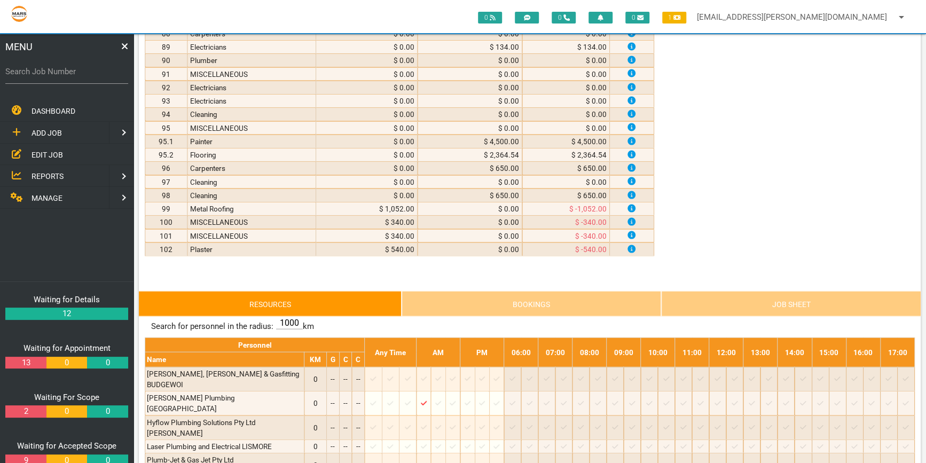
scroll to position [1457, 0]
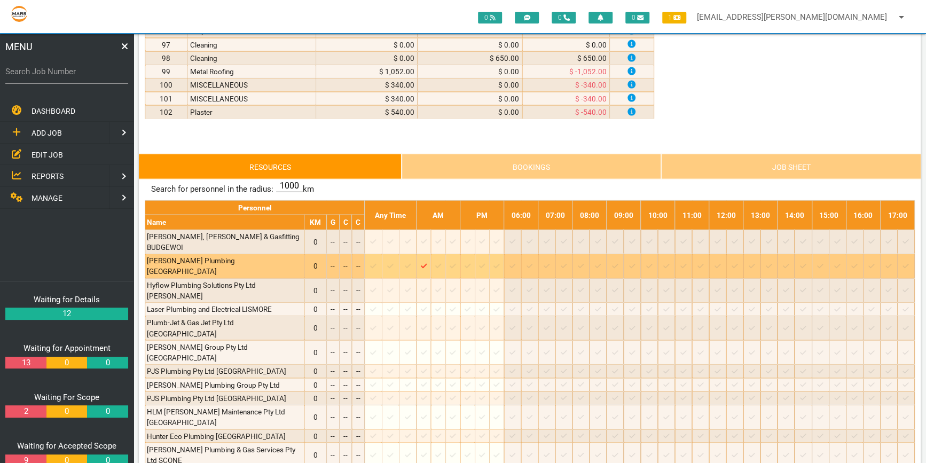
click at [429, 261] on div "Job: 1774 Scope: Revised Main scope Suburb: Cessnock Customer: The Trustee for …" at bounding box center [423, 266] width 11 height 11
click at [427, 263] on icon "Job: 1774 Scope: Revised Main scope Suburb: Cessnock Customer: The Trustee for …" at bounding box center [424, 266] width 6 height 7
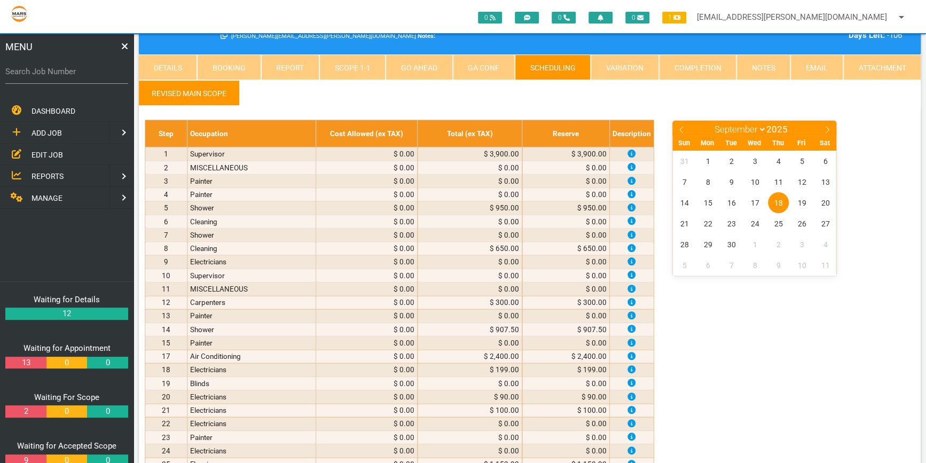
scroll to position [0, 0]
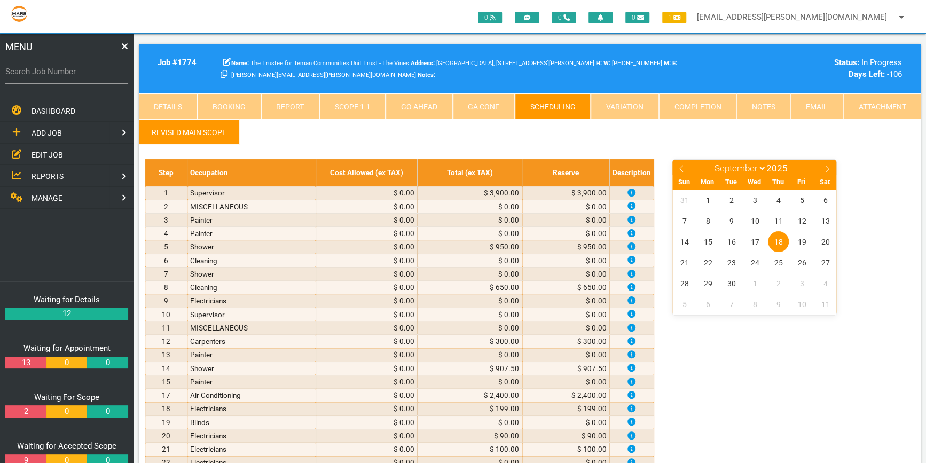
click at [341, 101] on link "Scope 1 - 1" at bounding box center [352, 106] width 66 height 26
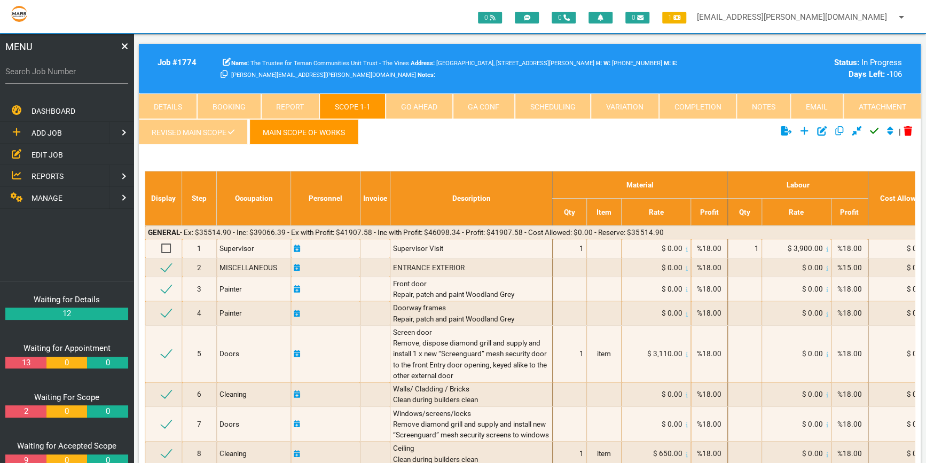
click at [200, 128] on link "Revised Main scope" at bounding box center [193, 132] width 108 height 26
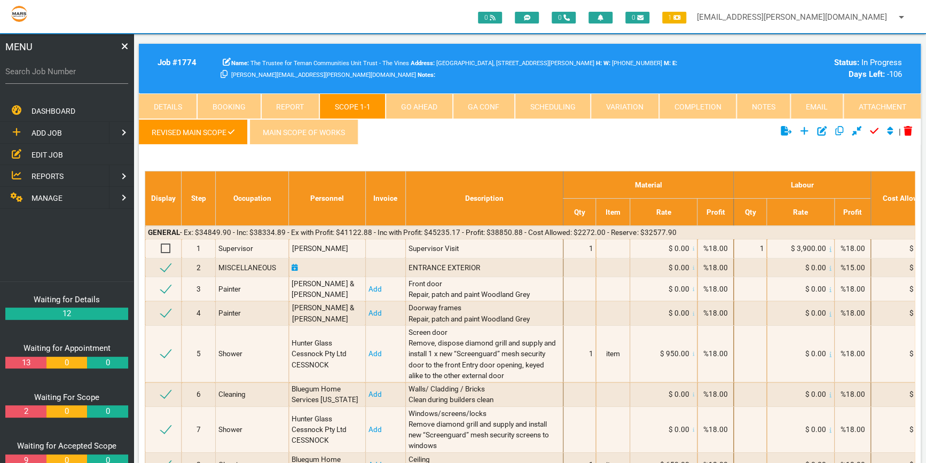
click at [569, 101] on link "Scheduling" at bounding box center [553, 106] width 76 height 26
select select "8"
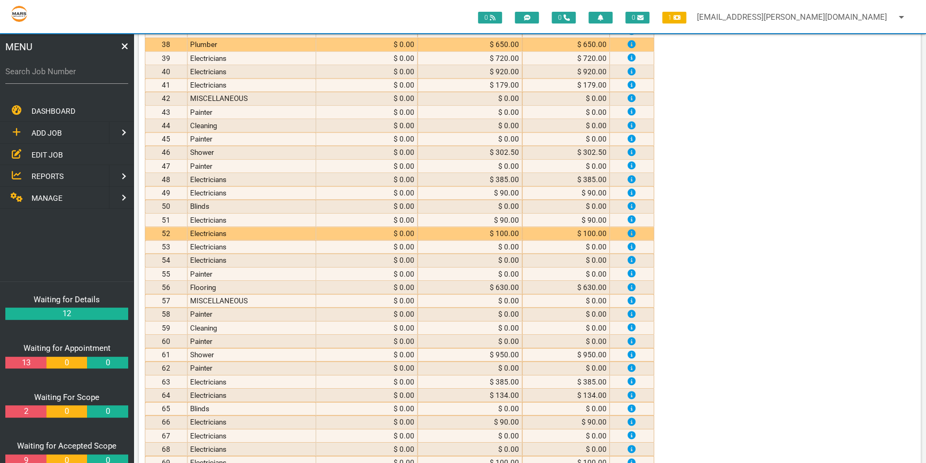
scroll to position [534, 0]
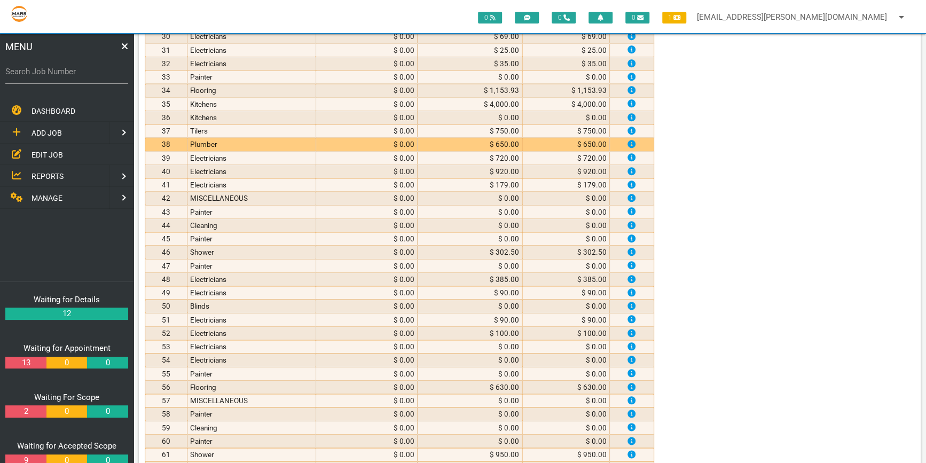
click at [251, 139] on td "Plumber" at bounding box center [251, 144] width 128 height 13
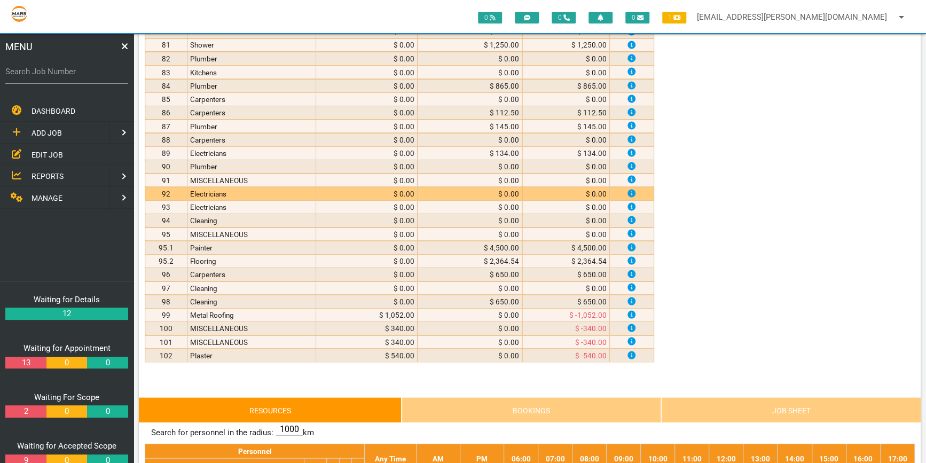
scroll to position [1165, 0]
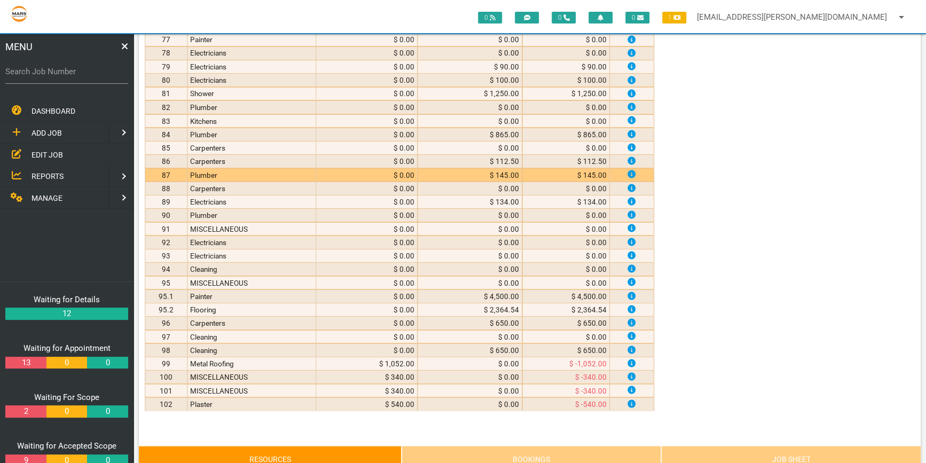
click at [241, 168] on td "Plumber" at bounding box center [251, 174] width 128 height 13
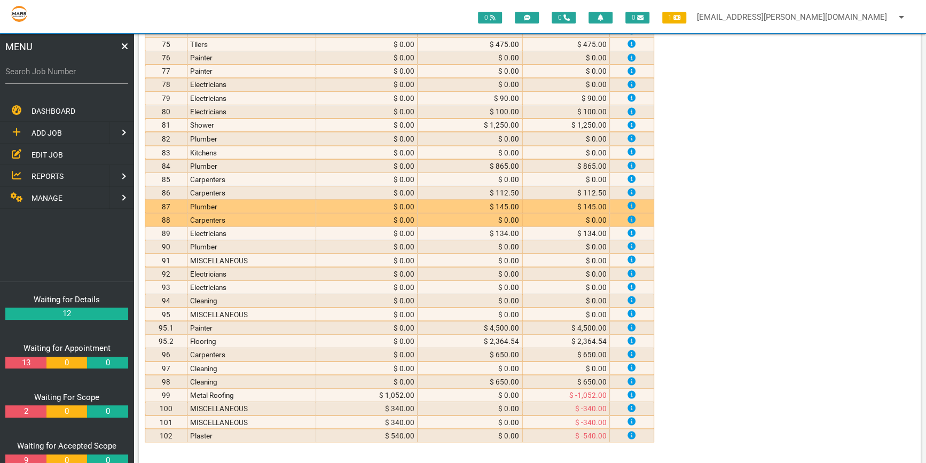
scroll to position [1116, 0]
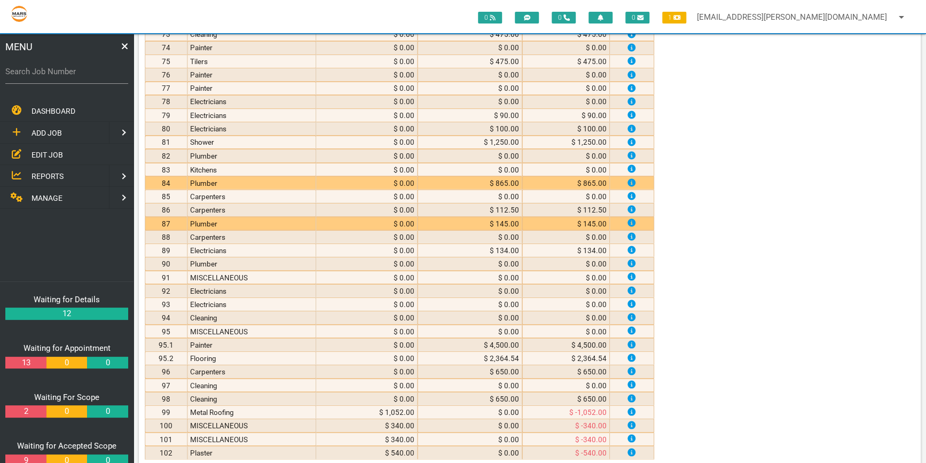
click at [224, 176] on td "Plumber" at bounding box center [251, 182] width 128 height 13
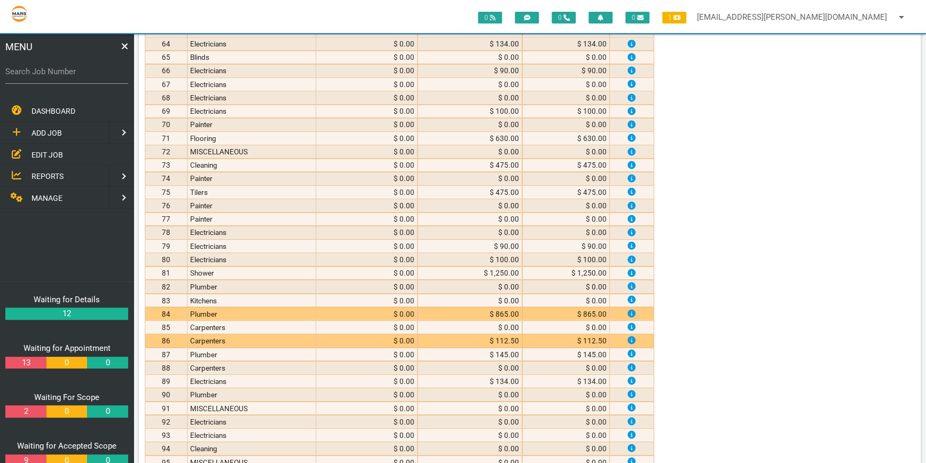
scroll to position [971, 0]
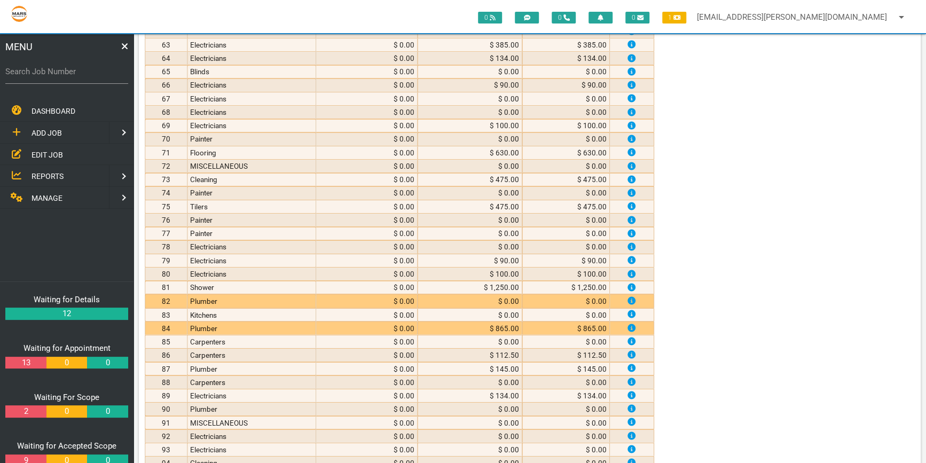
click at [242, 294] on td "Plumber" at bounding box center [251, 300] width 128 height 13
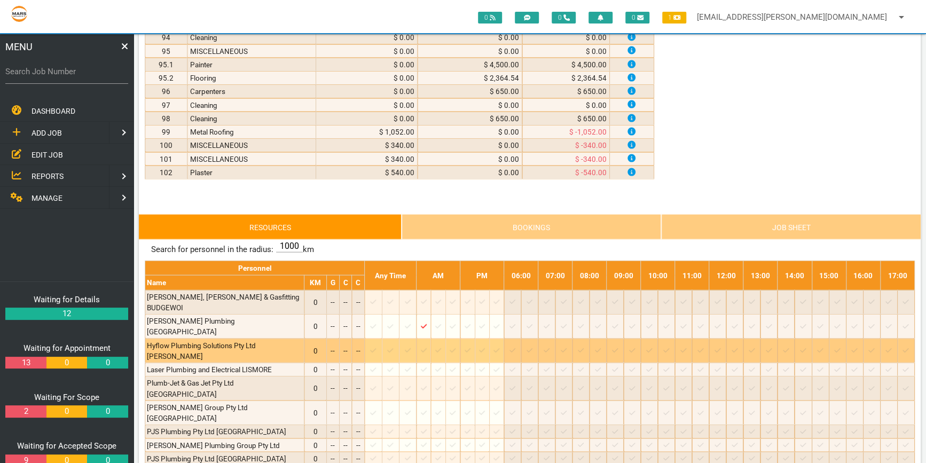
scroll to position [1408, 0]
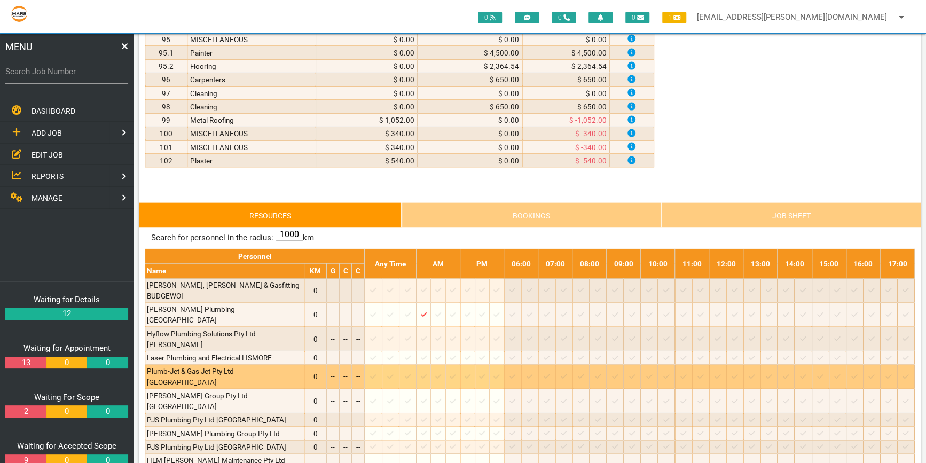
click at [456, 365] on td at bounding box center [452, 377] width 14 height 25
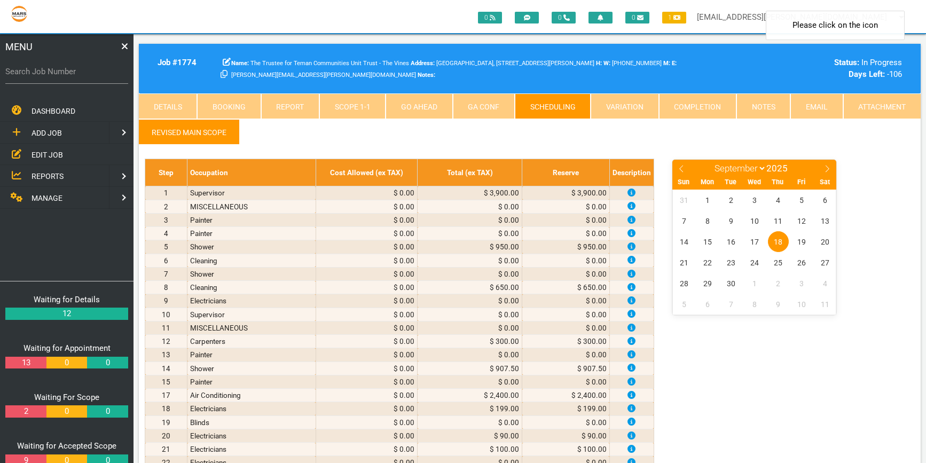
select select "8"
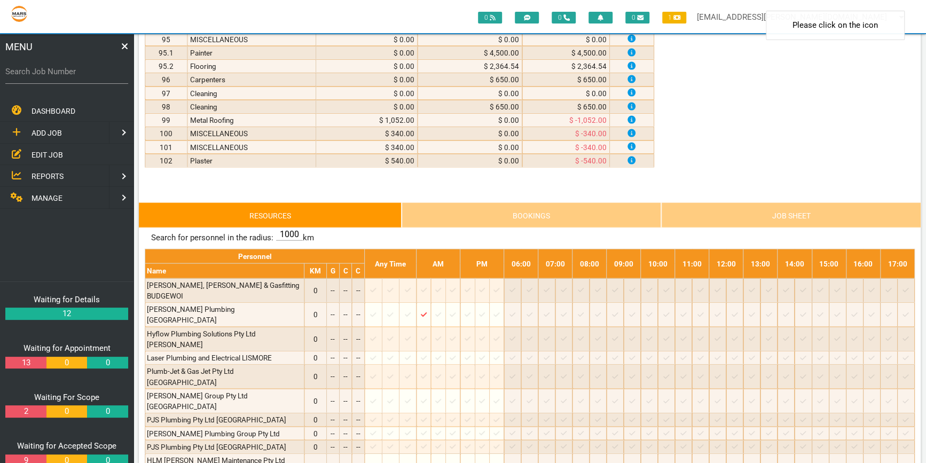
click at [429, 285] on div at bounding box center [423, 290] width 11 height 11
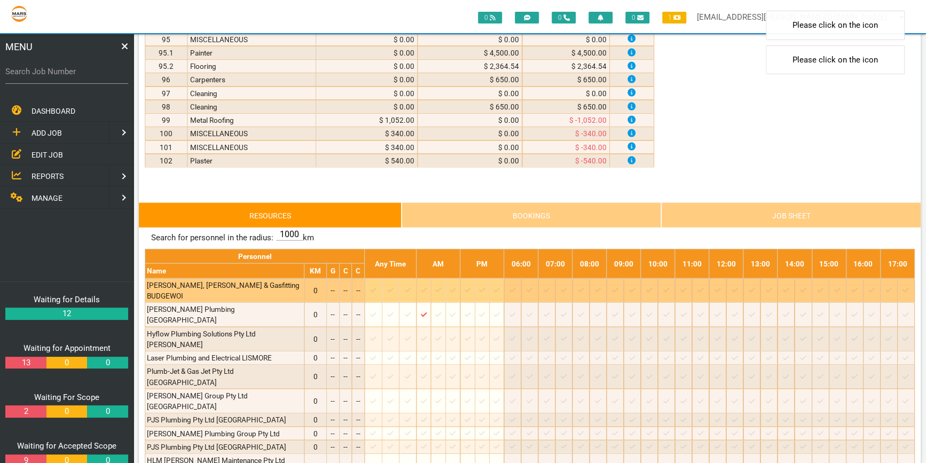
click at [427, 288] on icon at bounding box center [424, 290] width 6 height 4
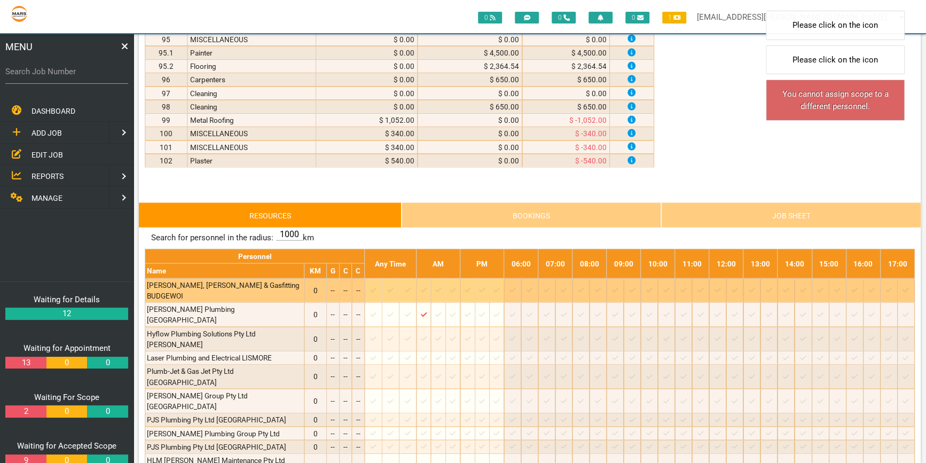
click at [441, 288] on icon at bounding box center [438, 290] width 6 height 4
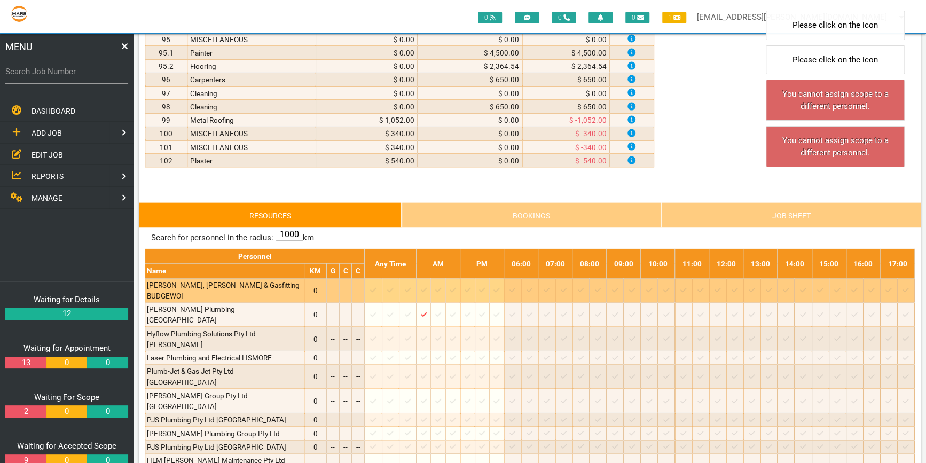
click at [443, 287] on div at bounding box center [438, 290] width 11 height 11
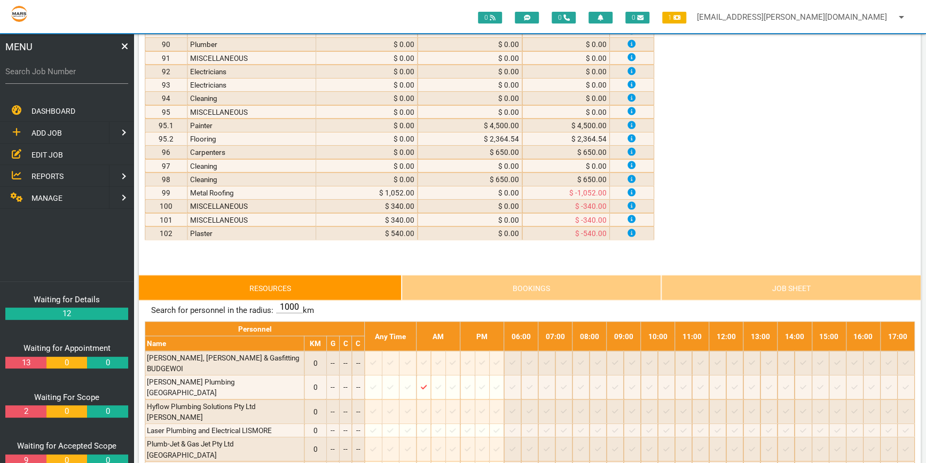
scroll to position [1359, 0]
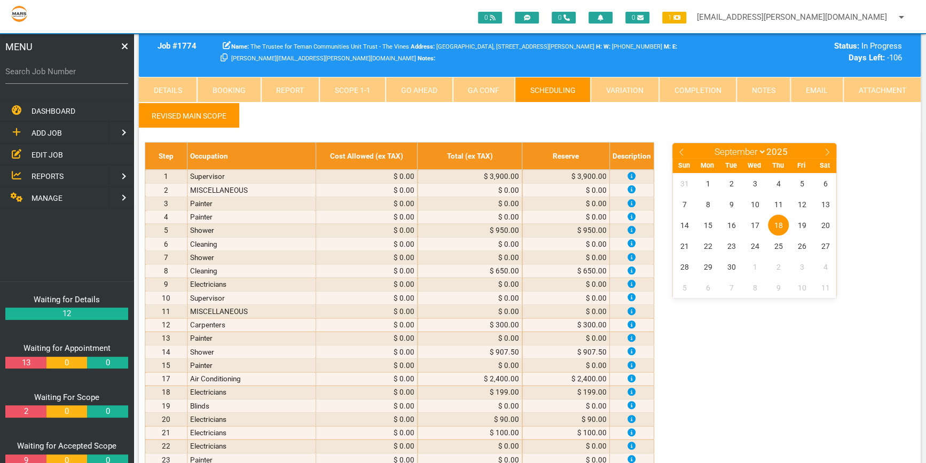
scroll to position [0, 0]
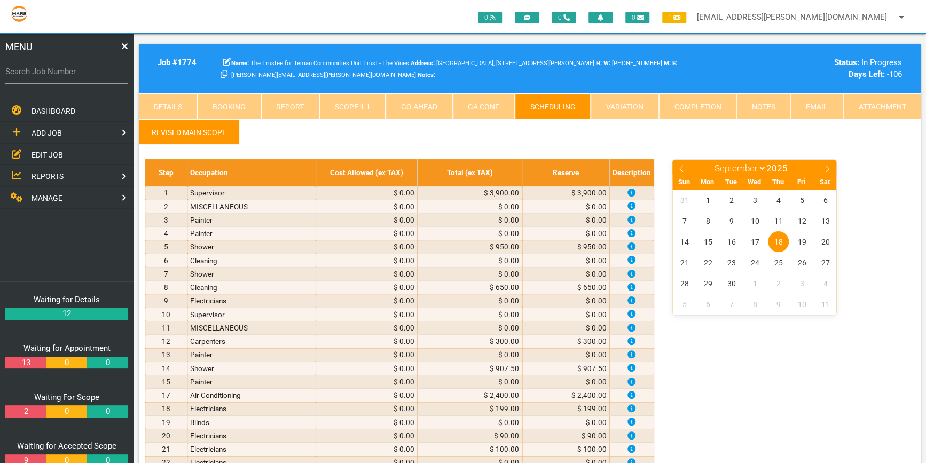
click at [875, 168] on div "January February March April May June July August September October November [D…" at bounding box center [790, 236] width 249 height 155
